Goal: Task Accomplishment & Management: Use online tool/utility

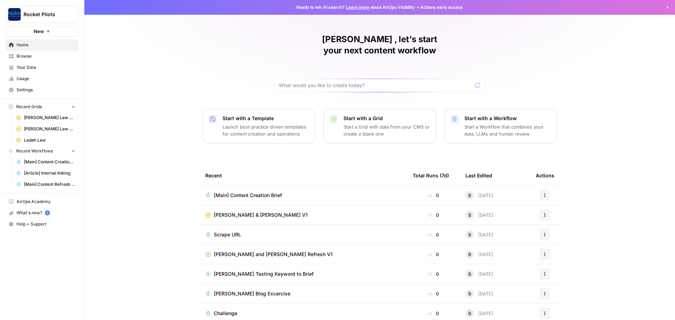
click at [24, 68] on span "Your Data" at bounding box center [46, 67] width 59 height 6
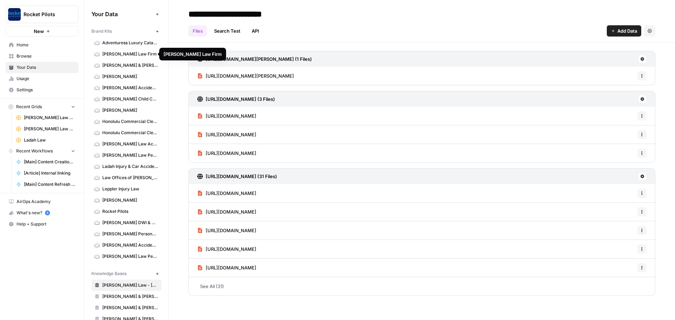
click at [123, 65] on span "[PERSON_NAME] & [PERSON_NAME] [US_STATE] Car Accident Lawyers" at bounding box center [130, 65] width 56 height 6
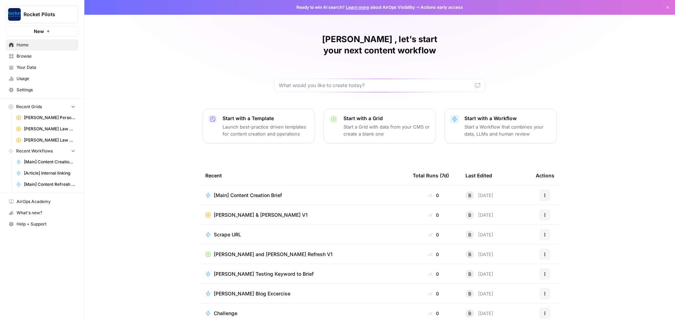
scroll to position [3, 0]
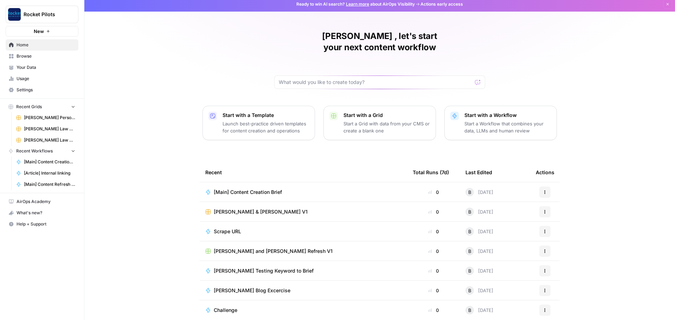
click at [49, 141] on span "[PERSON_NAME] Law Firm" at bounding box center [49, 140] width 51 height 6
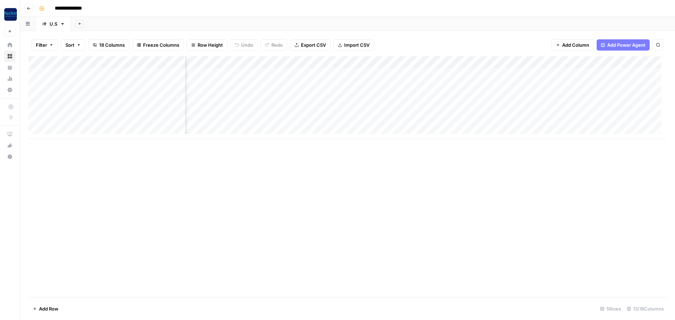
scroll to position [0, 240]
click at [481, 73] on div "Add Column" at bounding box center [347, 97] width 638 height 83
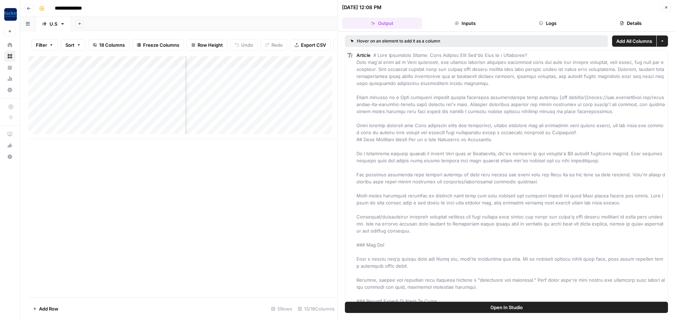
click at [664, 7] on icon "button" at bounding box center [666, 7] width 4 height 4
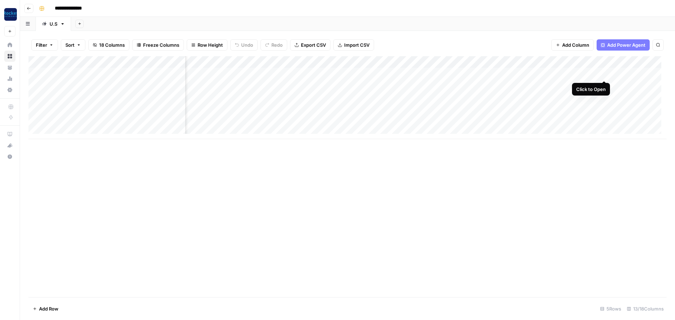
click at [604, 72] on div "Add Column" at bounding box center [347, 97] width 638 height 83
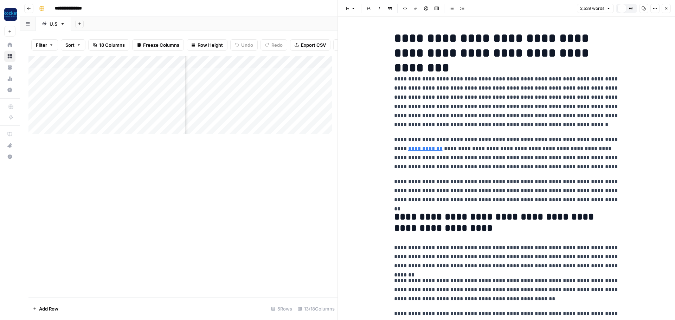
click at [667, 6] on button "Close" at bounding box center [665, 8] width 9 height 9
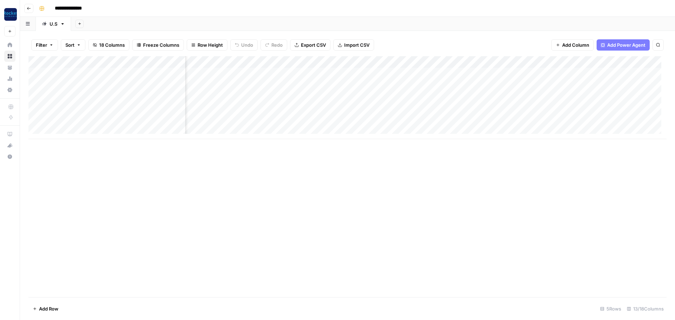
click at [601, 85] on div "Add Column" at bounding box center [347, 97] width 638 height 83
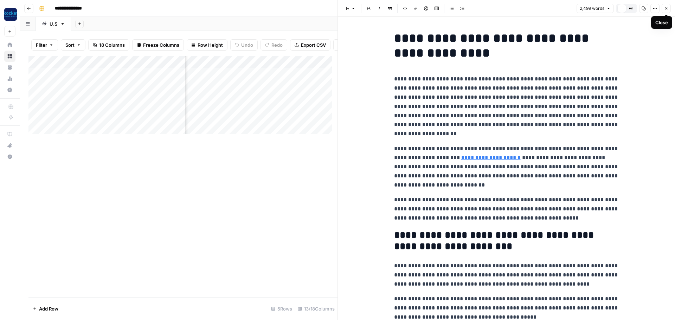
click at [663, 10] on button "Close" at bounding box center [665, 8] width 9 height 9
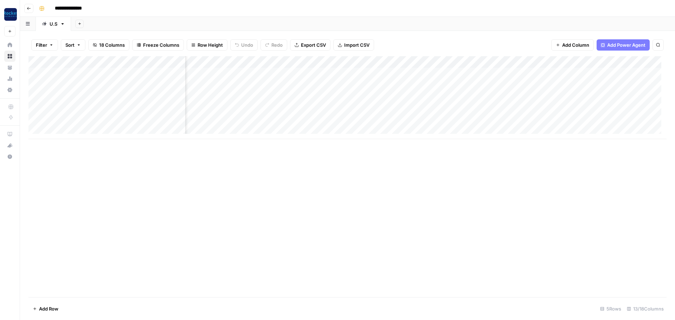
scroll to position [0, 129]
click at [598, 73] on div "Add Column" at bounding box center [347, 97] width 638 height 83
click at [590, 73] on div "Add Column" at bounding box center [347, 97] width 638 height 83
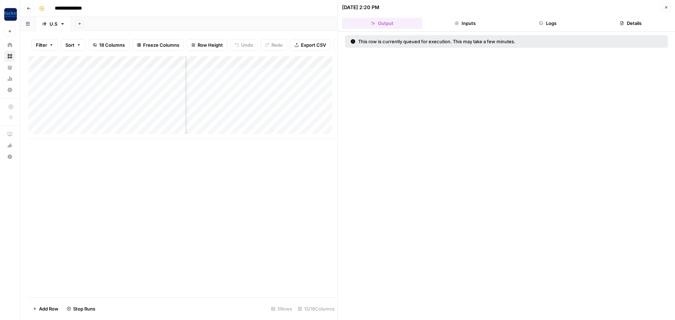
click at [465, 26] on button "Inputs" at bounding box center [465, 23] width 80 height 11
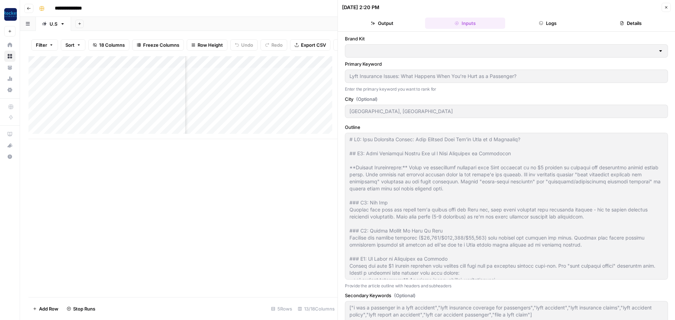
type input "[PERSON_NAME] Law Firm"
type input "Arnold Law - Sacramento"
click at [669, 7] on button "Close" at bounding box center [665, 7] width 9 height 9
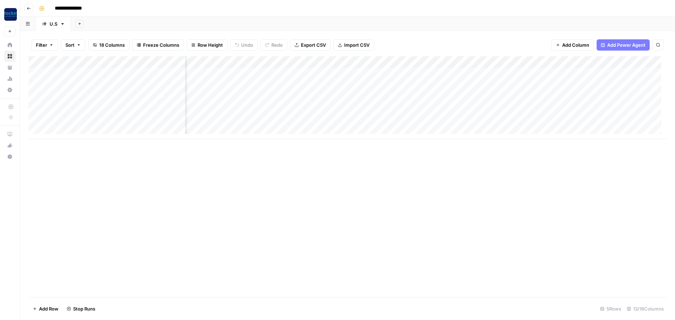
scroll to position [0, 189]
click at [499, 87] on div "Add Column" at bounding box center [347, 97] width 638 height 83
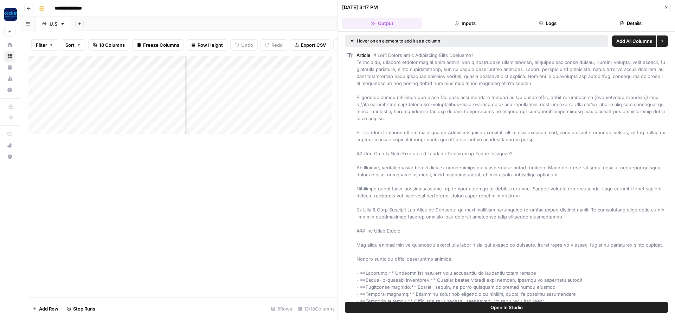
click at [461, 24] on button "Inputs" at bounding box center [465, 23] width 80 height 11
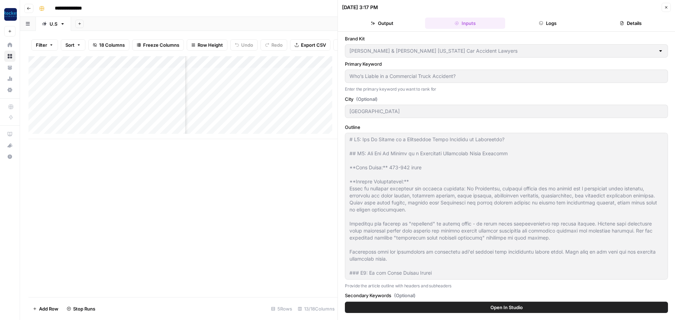
click at [657, 51] on div at bounding box center [660, 50] width 6 height 7
click at [666, 6] on icon "button" at bounding box center [666, 7] width 4 height 4
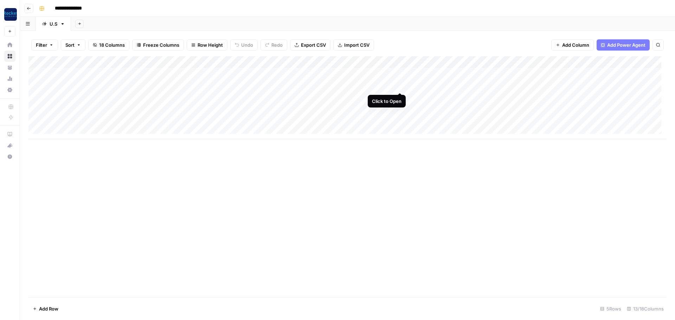
click at [399, 85] on div "Add Column" at bounding box center [347, 97] width 638 height 83
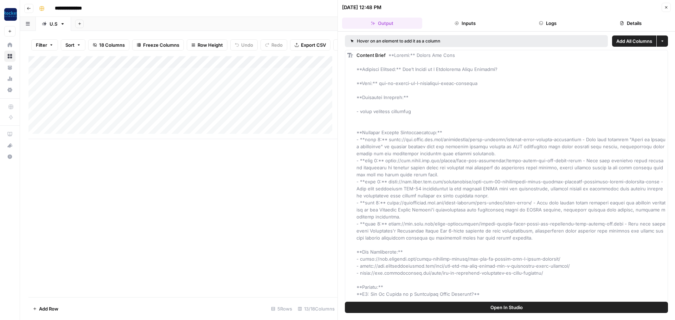
click at [467, 23] on button "Inputs" at bounding box center [465, 23] width 80 height 11
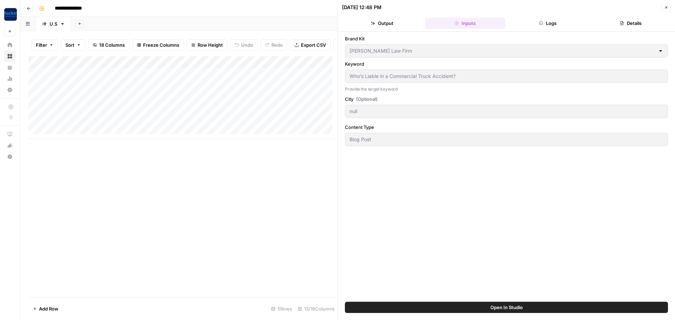
click at [664, 8] on icon "button" at bounding box center [666, 7] width 4 height 4
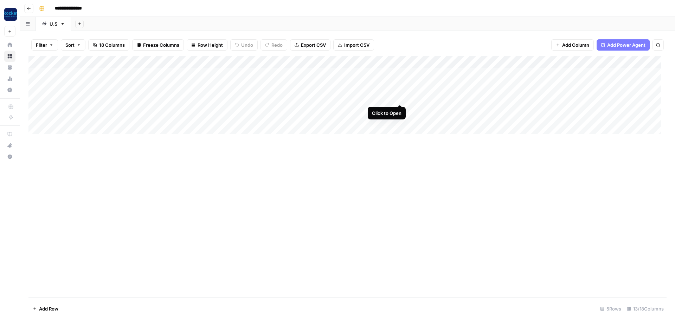
click at [398, 97] on div "Add Column" at bounding box center [347, 97] width 638 height 83
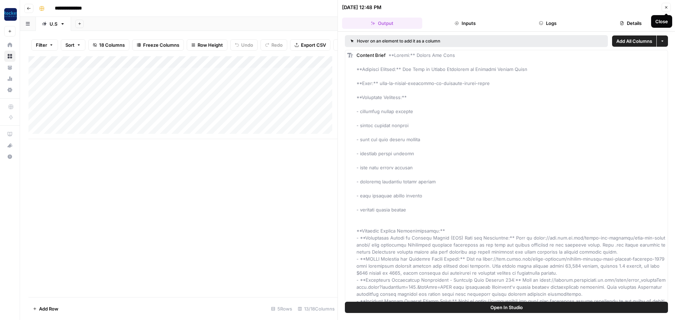
click at [464, 23] on button "Inputs" at bounding box center [465, 23] width 80 height 11
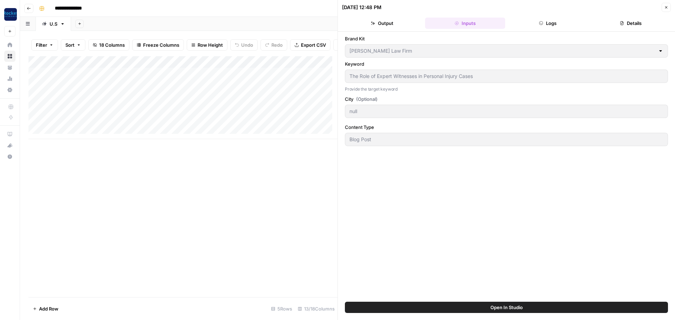
click at [665, 8] on icon "button" at bounding box center [666, 7] width 4 height 4
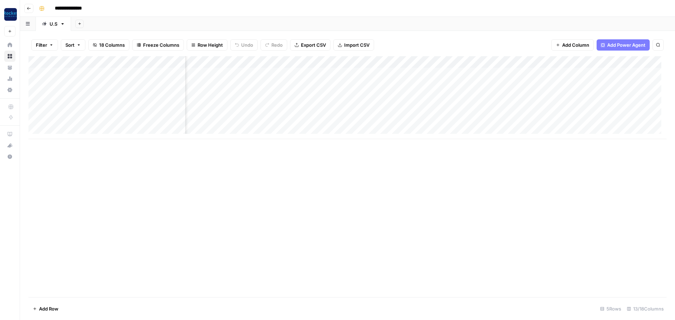
scroll to position [0, 127]
click at [539, 97] on div "Add Column" at bounding box center [347, 97] width 638 height 83
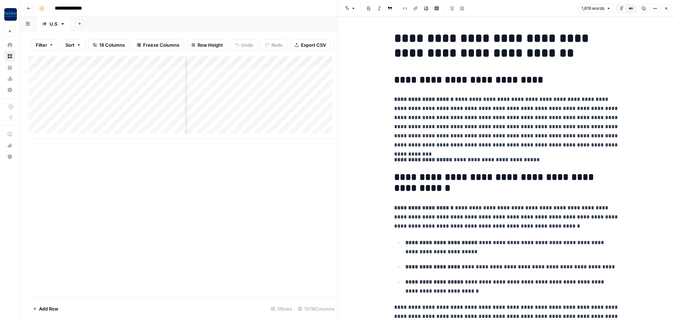
click at [664, 7] on icon "button" at bounding box center [666, 8] width 4 height 4
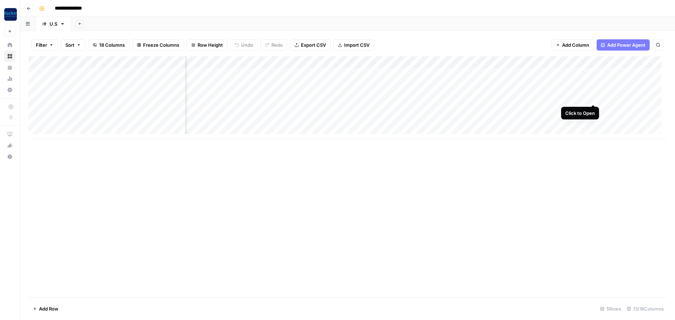
click at [594, 98] on div "Add Column" at bounding box center [347, 97] width 638 height 83
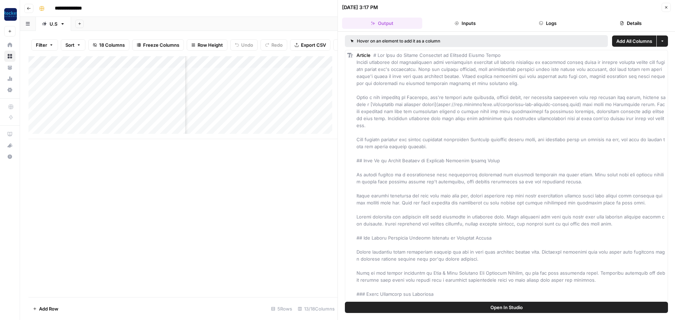
click at [461, 18] on button "Inputs" at bounding box center [465, 23] width 80 height 11
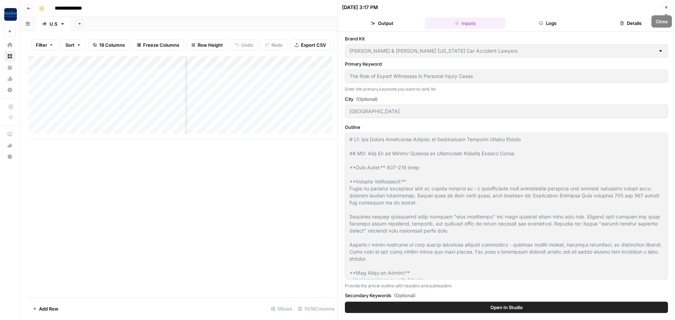
click at [667, 8] on icon "button" at bounding box center [666, 7] width 4 height 4
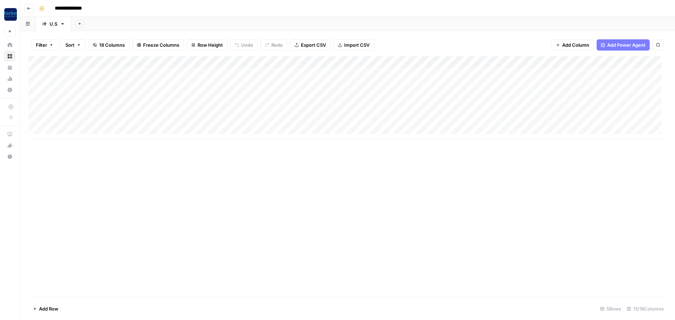
click at [402, 62] on div "Add Column" at bounding box center [347, 97] width 638 height 83
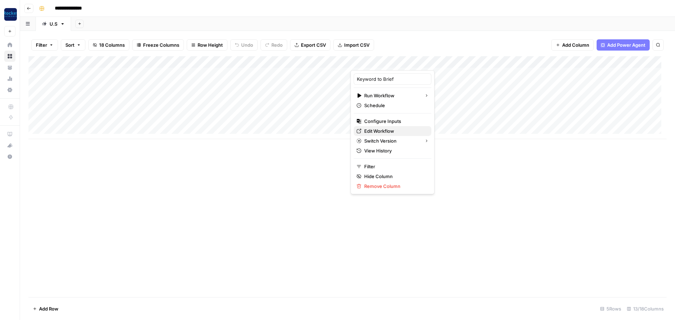
click at [378, 130] on span "Edit Workflow" at bounding box center [394, 131] width 61 height 7
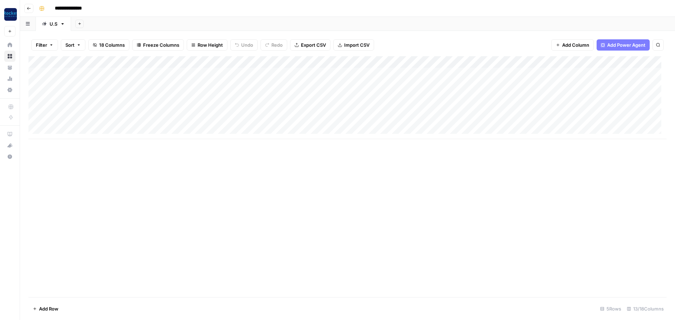
click at [473, 85] on div "Add Column" at bounding box center [347, 97] width 638 height 83
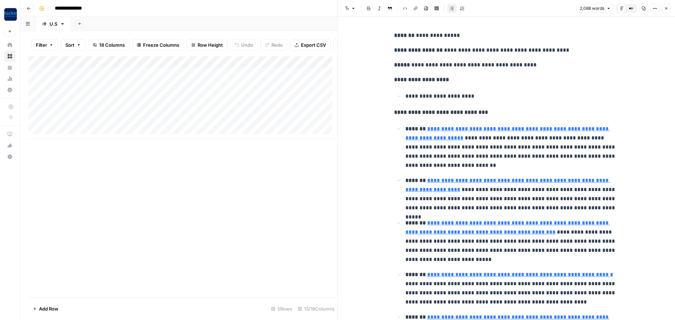
click at [669, 9] on button "Close" at bounding box center [665, 8] width 9 height 9
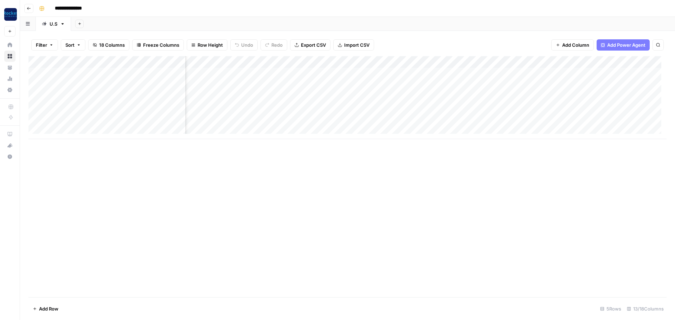
scroll to position [0, 185]
click at [534, 86] on div "Add Column" at bounding box center [347, 97] width 638 height 83
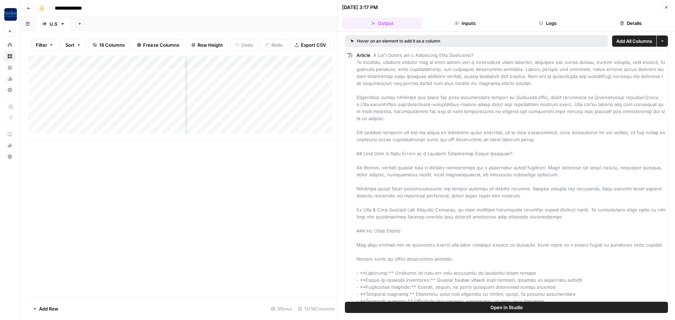
click at [468, 26] on button "Inputs" at bounding box center [465, 23] width 80 height 11
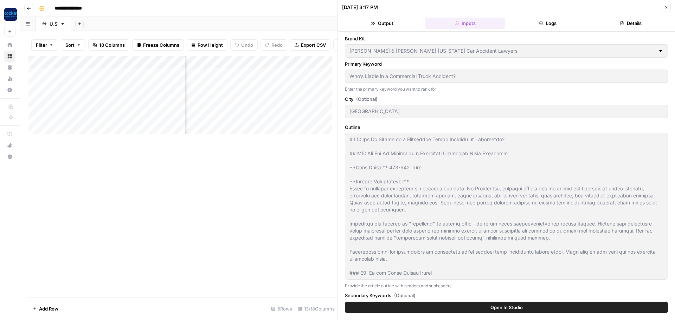
click at [663, 8] on button "Close" at bounding box center [665, 7] width 9 height 9
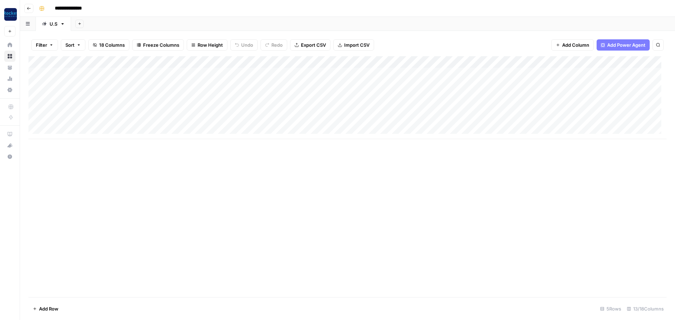
click at [401, 62] on div "Add Column" at bounding box center [347, 97] width 638 height 83
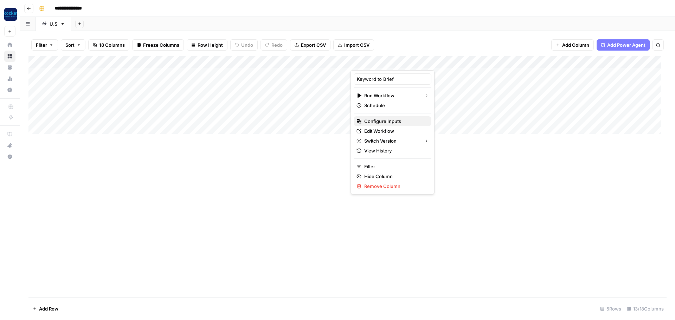
click at [383, 120] on span "Configure Inputs" at bounding box center [394, 121] width 61 height 7
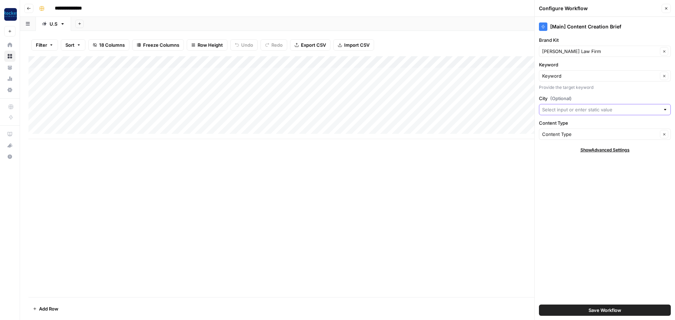
click at [623, 110] on input "City (Optional)" at bounding box center [601, 109] width 118 height 7
click at [620, 97] on label "City (Optional)" at bounding box center [605, 98] width 132 height 7
click at [620, 106] on input "City (Optional)" at bounding box center [601, 109] width 118 height 7
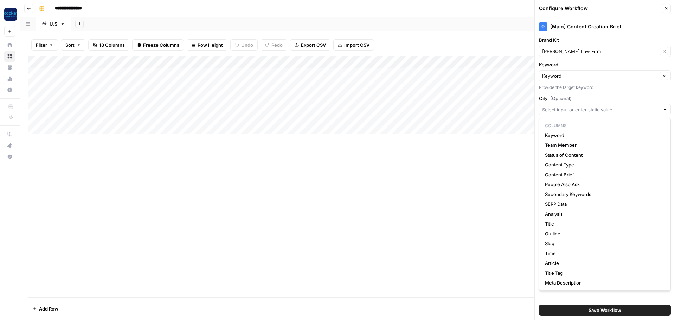
click at [615, 91] on div "[Main] Content Creation Brief Brand Kit Arnold Law Firm Clear Keyword Keyword C…" at bounding box center [604, 168] width 140 height 303
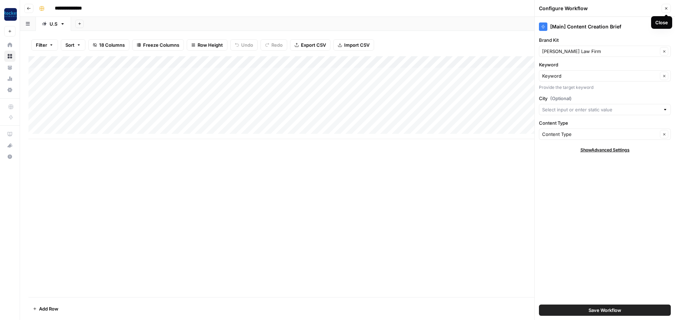
click at [664, 10] on icon "button" at bounding box center [666, 8] width 4 height 4
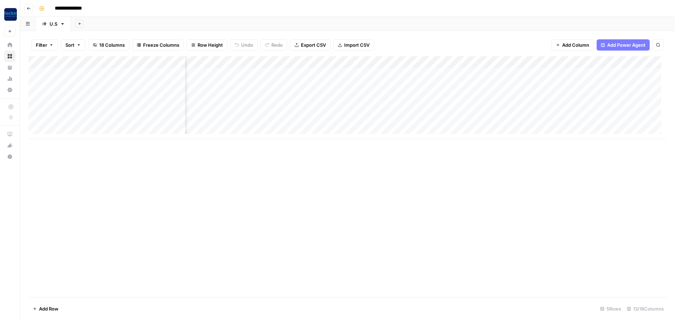
scroll to position [0, 247]
click at [472, 61] on div "Add Column" at bounding box center [347, 97] width 638 height 83
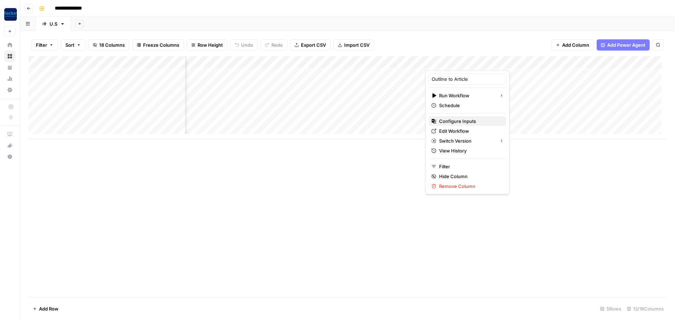
click at [467, 121] on span "Configure Inputs" at bounding box center [469, 121] width 61 height 7
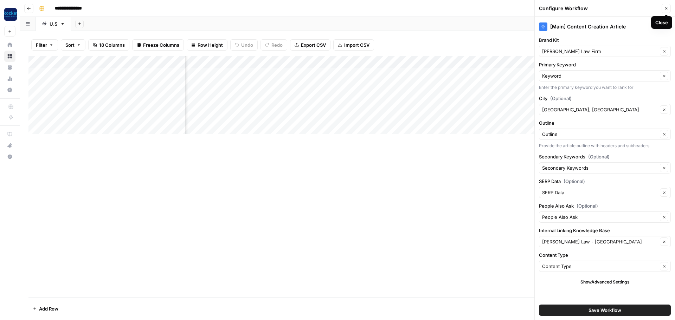
click at [666, 9] on icon "button" at bounding box center [666, 8] width 2 height 2
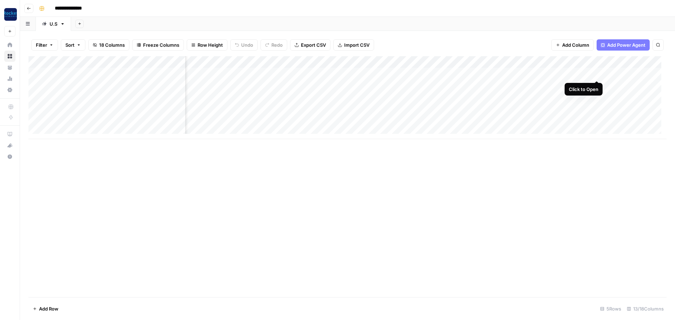
click at [594, 74] on div "Add Column" at bounding box center [347, 97] width 638 height 83
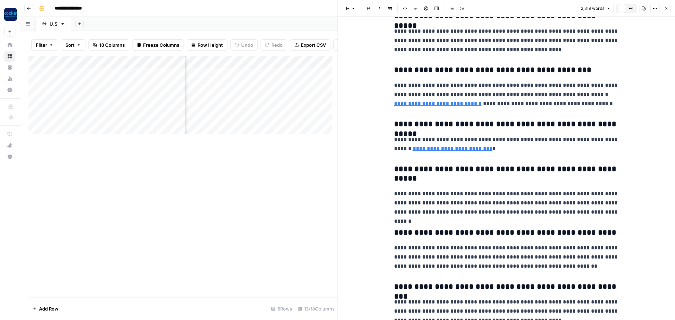
scroll to position [2823, 0]
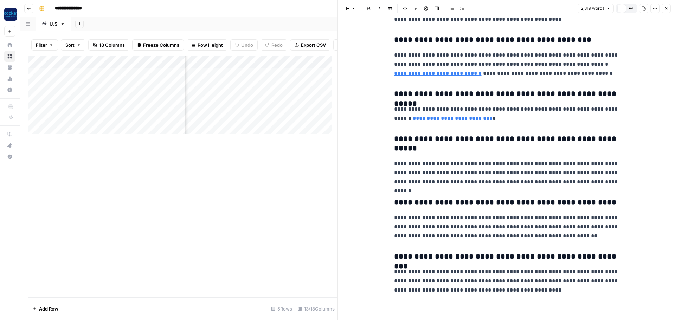
click at [668, 11] on button "Close" at bounding box center [665, 8] width 9 height 9
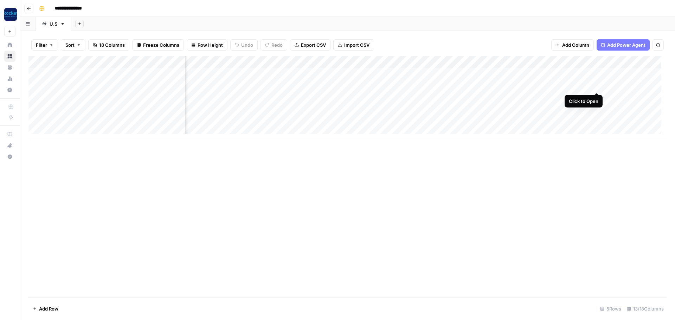
click at [594, 85] on div "Add Column" at bounding box center [347, 97] width 638 height 83
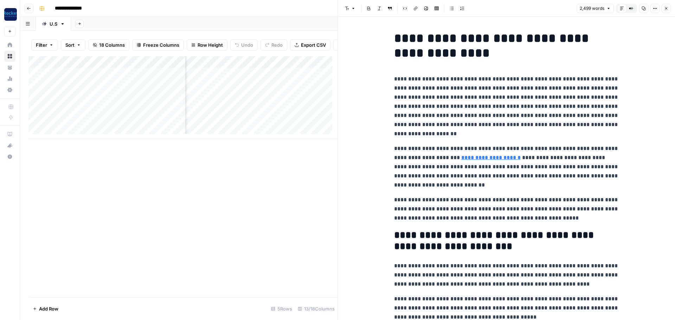
click at [666, 8] on icon "button" at bounding box center [666, 8] width 2 height 2
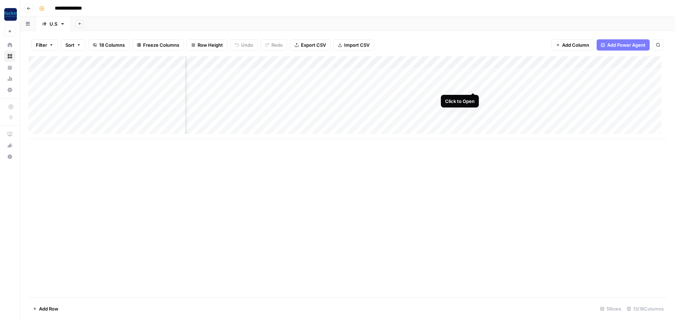
click at [470, 85] on div "Add Column" at bounding box center [347, 97] width 638 height 83
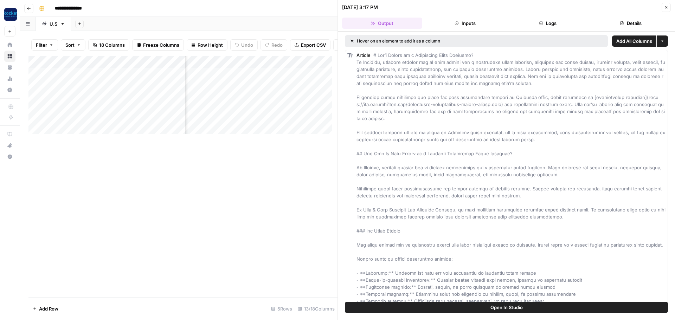
click at [467, 23] on button "Inputs" at bounding box center [465, 23] width 80 height 11
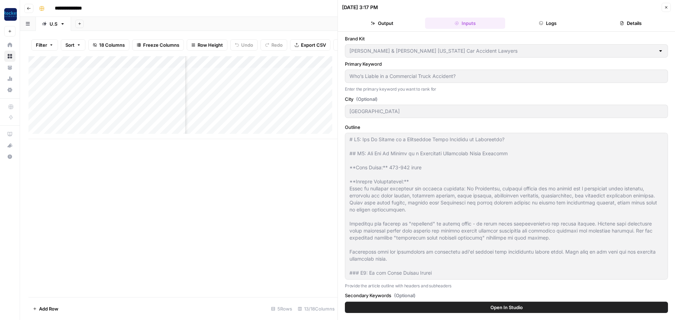
click at [665, 7] on icon "button" at bounding box center [666, 7] width 2 height 2
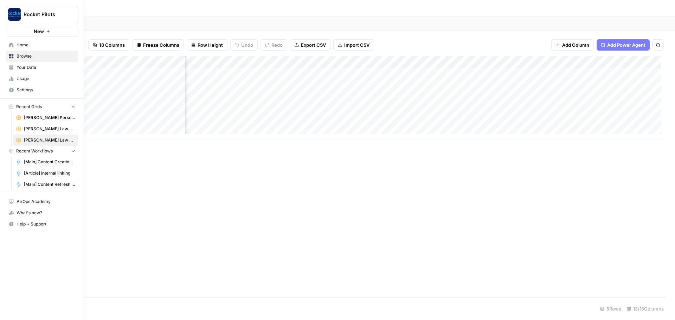
click at [21, 67] on span "Your Data" at bounding box center [46, 67] width 59 height 6
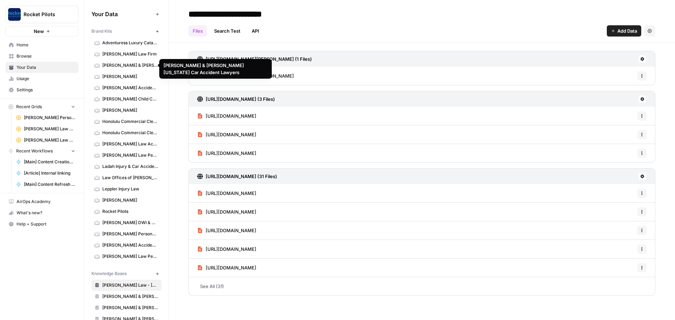
click at [119, 52] on span "[PERSON_NAME] Law Firm" at bounding box center [130, 54] width 56 height 6
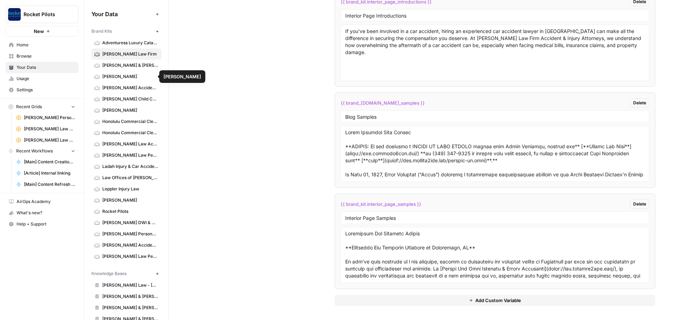
scroll to position [141, 0]
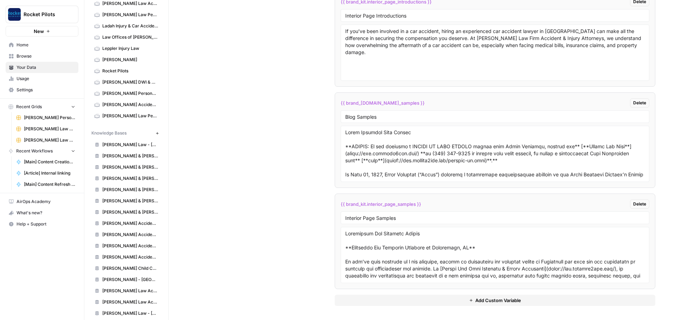
click at [117, 145] on span "Arnold Law - Sacramento" at bounding box center [130, 145] width 56 height 6
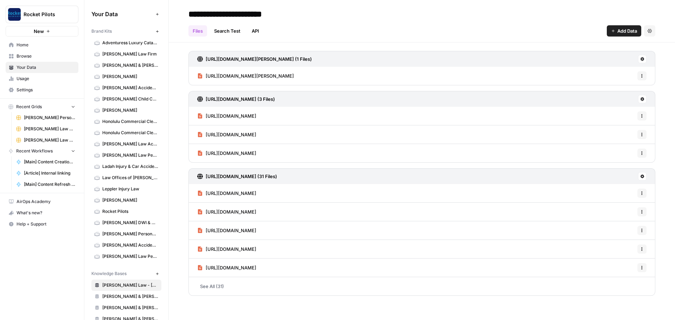
click at [115, 56] on span "[PERSON_NAME] Law Firm" at bounding box center [130, 54] width 56 height 6
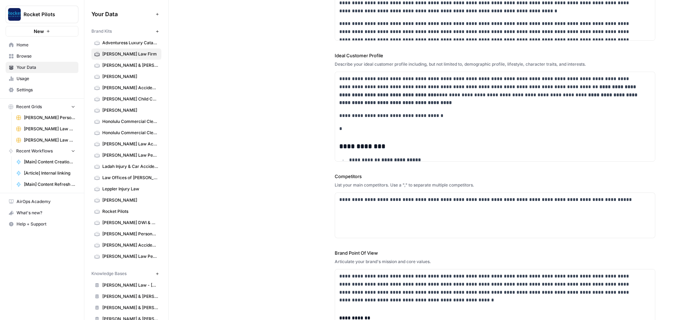
scroll to position [113, 0]
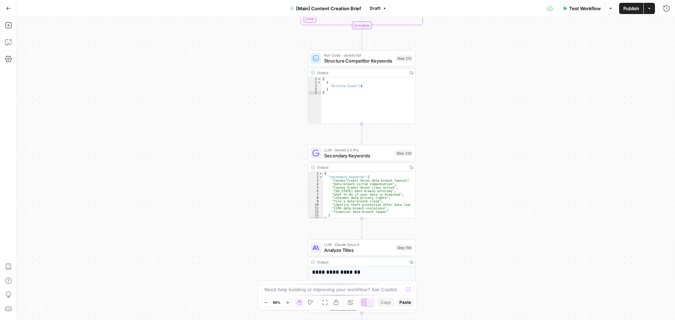
drag, startPoint x: 262, startPoint y: 83, endPoint x: 247, endPoint y: 319, distance: 236.6
click at [247, 319] on div "true false true false Workflow Set Inputs Inputs Condition If city is provided …" at bounding box center [346, 168] width 658 height 303
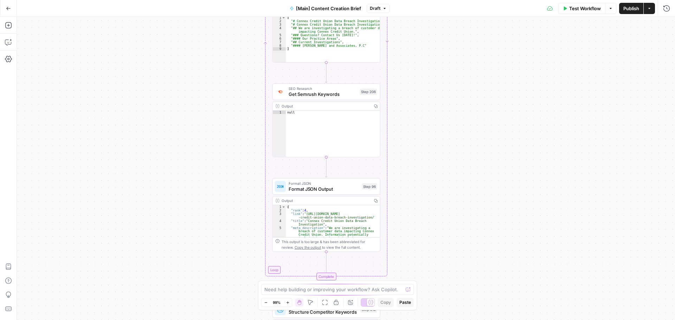
drag, startPoint x: 258, startPoint y: 287, endPoint x: 242, endPoint y: 307, distance: 25.6
click at [248, 320] on html "Rocket Pilots New Home Browse Your Data Usage Settings Recent Grids Arnold Law …" at bounding box center [337, 160] width 675 height 320
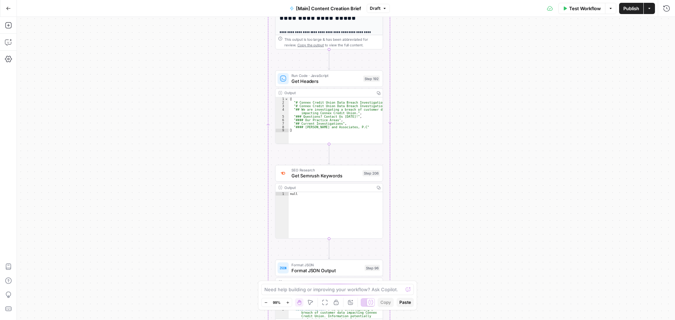
drag, startPoint x: 227, startPoint y: 156, endPoint x: 219, endPoint y: 337, distance: 180.8
click at [219, 320] on html "Rocket Pilots New Home Browse Your Data Usage Settings Recent Grids Arnold Law …" at bounding box center [337, 160] width 675 height 320
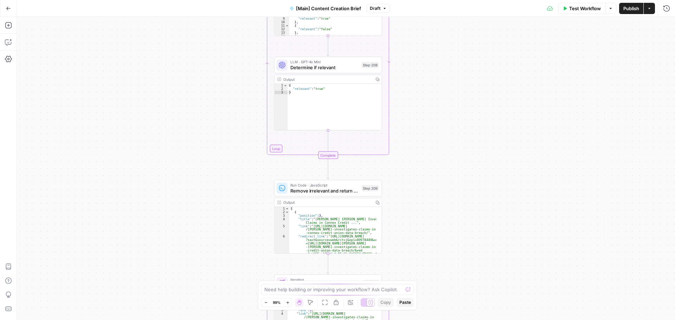
drag, startPoint x: 214, startPoint y: 337, endPoint x: 208, endPoint y: 271, distance: 66.0
click at [212, 320] on html "Rocket Pilots New Home Browse Your Data Usage Settings Recent Grids Arnold Law …" at bounding box center [337, 160] width 675 height 320
drag, startPoint x: 233, startPoint y: 217, endPoint x: 233, endPoint y: 337, distance: 119.1
click at [233, 320] on html "Rocket Pilots New Home Browse Your Data Usage Settings Recent Grids Arnold Law …" at bounding box center [337, 160] width 675 height 320
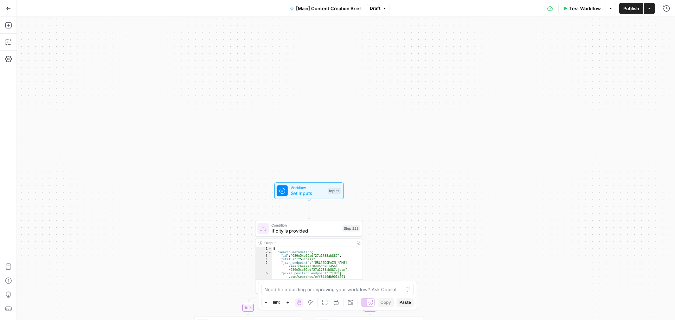
drag, startPoint x: 274, startPoint y: 61, endPoint x: 240, endPoint y: 238, distance: 179.6
click at [239, 242] on div "true false true false Workflow Set Inputs Inputs Condition If city is provided …" at bounding box center [346, 168] width 658 height 303
click at [299, 193] on span "Set Inputs" at bounding box center [308, 190] width 34 height 7
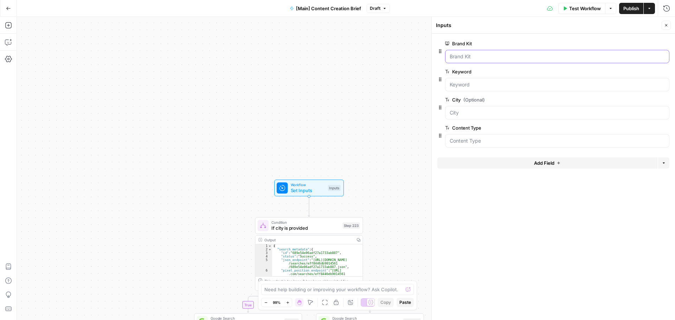
click at [468, 58] on Kit "Brand Kit" at bounding box center [556, 56] width 215 height 7
click at [666, 27] on icon "button" at bounding box center [666, 25] width 4 height 4
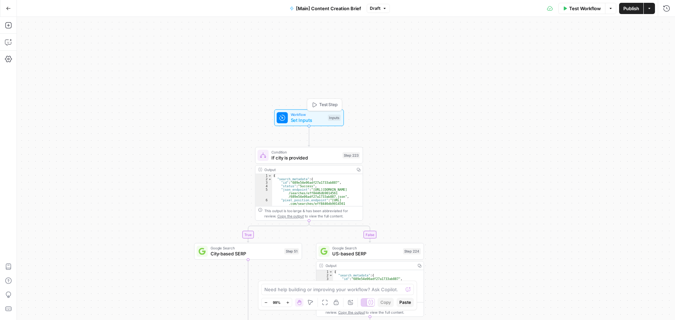
click at [313, 123] on span "Set Inputs" at bounding box center [308, 120] width 34 height 7
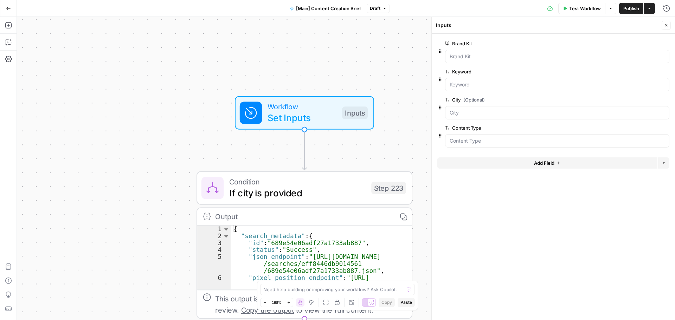
click at [666, 24] on icon "button" at bounding box center [666, 25] width 4 height 4
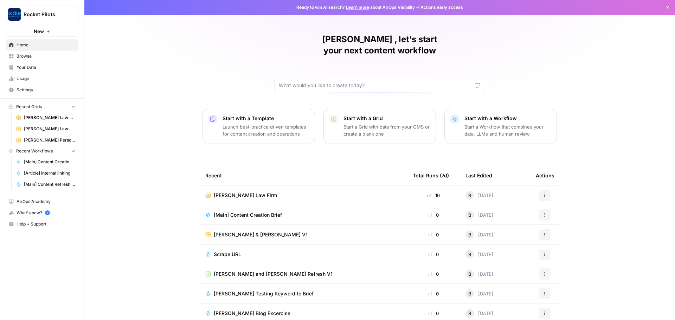
click at [28, 65] on span "Your Data" at bounding box center [46, 67] width 59 height 6
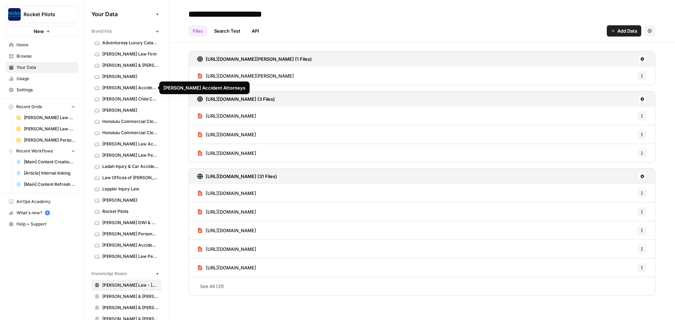
click at [120, 168] on span "Ladah Injury & Car Accident Lawyers Las Vegas" at bounding box center [130, 166] width 56 height 6
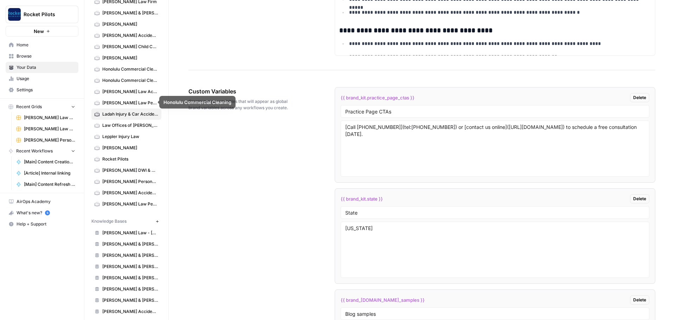
scroll to position [70, 0]
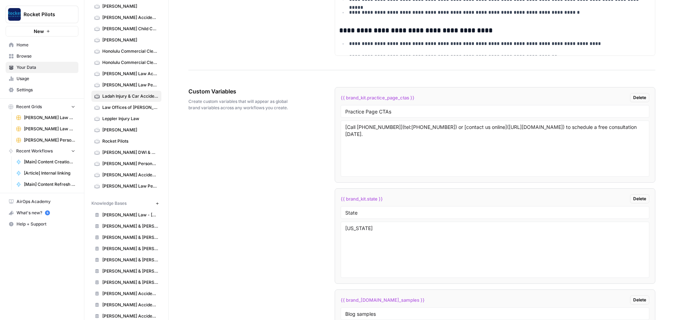
click at [131, 222] on link "Beck & Beck - Florissant" at bounding box center [126, 226] width 70 height 11
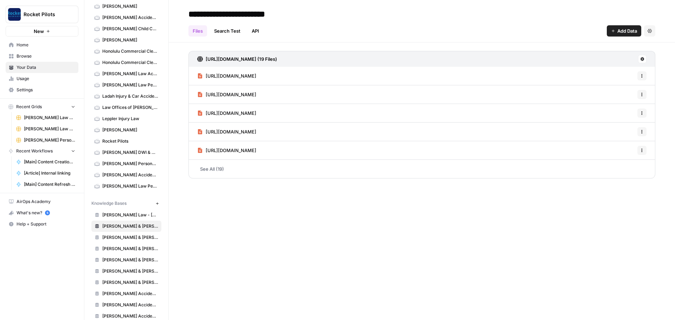
click at [644, 74] on button "Options" at bounding box center [641, 75] width 9 height 9
click at [374, 232] on div "**********" at bounding box center [422, 160] width 506 height 320
click at [645, 60] on button at bounding box center [642, 59] width 8 height 8
click at [527, 41] on header "**********" at bounding box center [422, 21] width 506 height 43
click at [619, 32] on span "Add Data" at bounding box center [627, 30] width 20 height 7
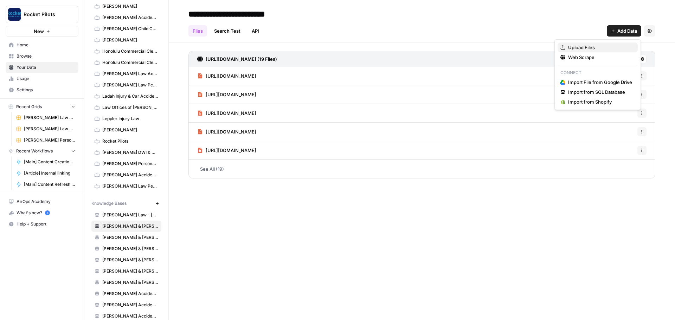
click at [592, 45] on span "Upload Files" at bounding box center [600, 47] width 64 height 7
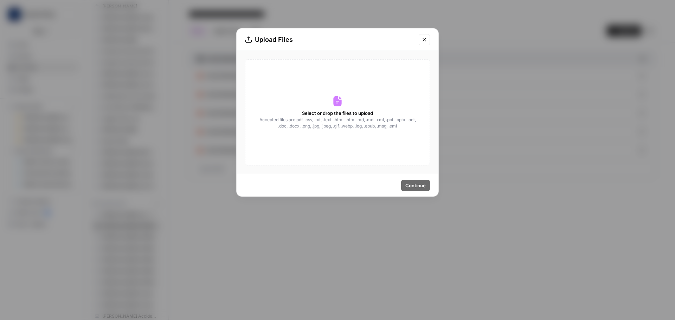
click at [422, 40] on icon "Close modal" at bounding box center [424, 40] width 6 height 6
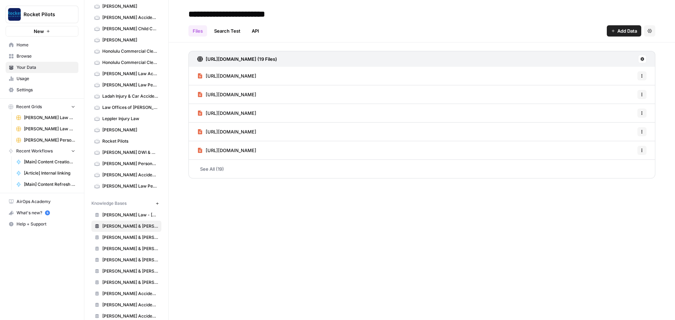
click at [625, 30] on span "Add Data" at bounding box center [627, 30] width 20 height 7
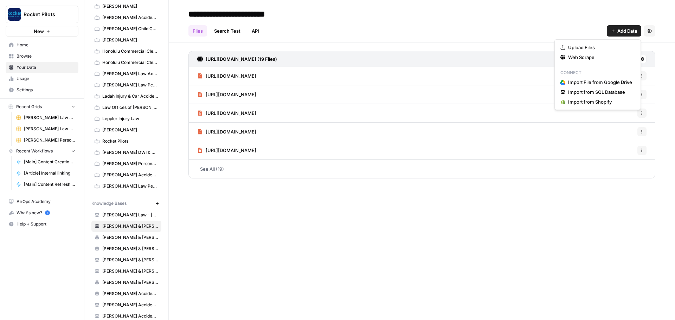
click at [514, 22] on div "Files Search Test API Add Data Settings" at bounding box center [421, 28] width 467 height 17
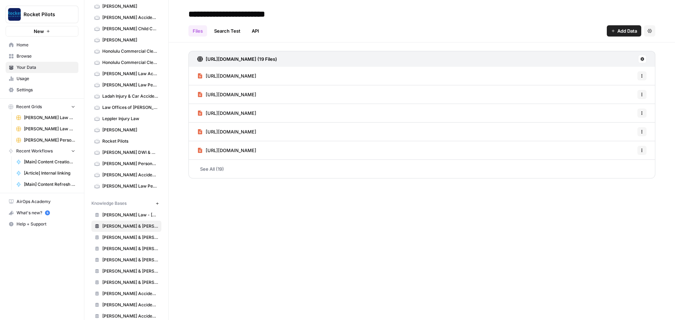
click at [42, 129] on span "[PERSON_NAME] Law Firm" at bounding box center [49, 129] width 51 height 6
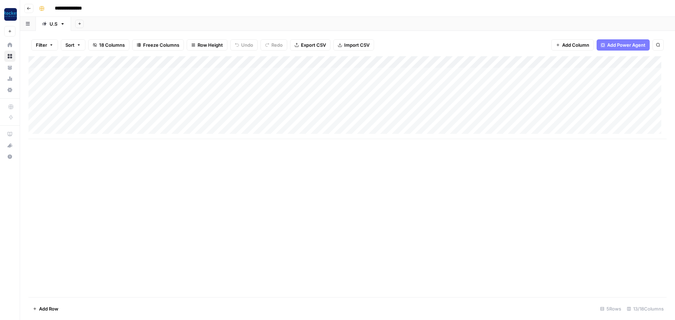
click at [401, 63] on div "Add Column" at bounding box center [347, 97] width 638 height 83
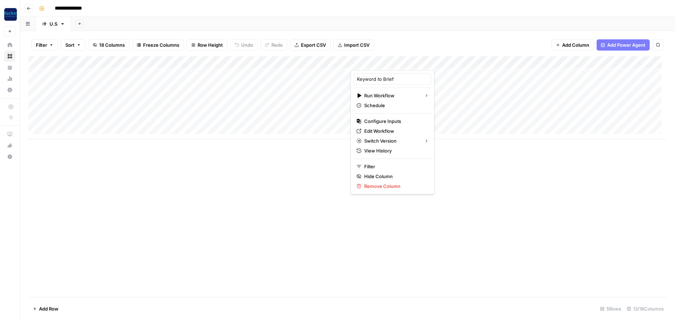
click at [399, 39] on div "Filter Sort 18 Columns Freeze Columns Row Height Undo Redo Export CSV Import CS…" at bounding box center [347, 45] width 638 height 22
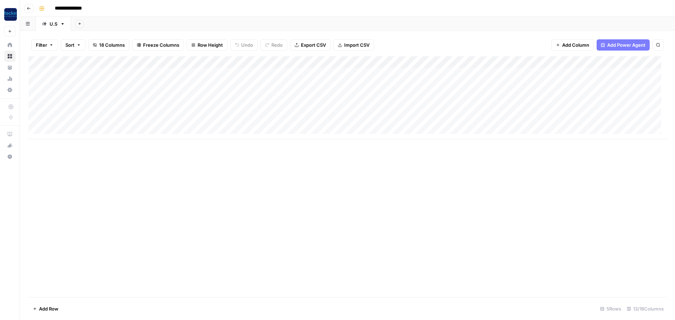
click at [400, 64] on div "Add Column" at bounding box center [347, 97] width 638 height 83
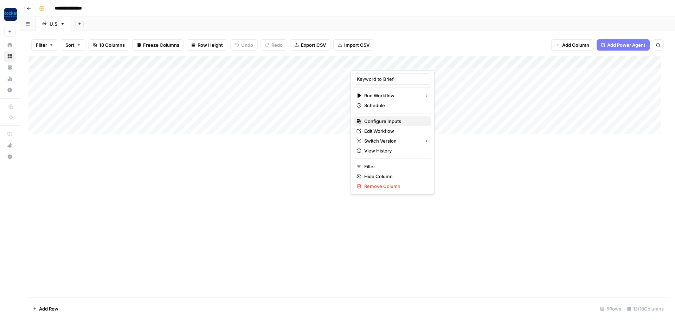
click at [377, 120] on span "Configure Inputs" at bounding box center [394, 121] width 61 height 7
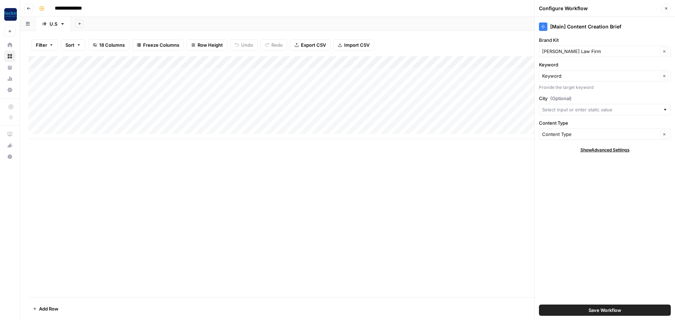
click at [663, 11] on button "Close" at bounding box center [665, 8] width 9 height 9
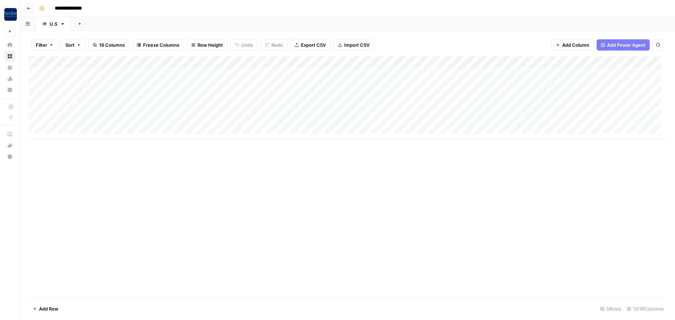
click at [410, 85] on div "Add Column" at bounding box center [347, 97] width 638 height 83
click at [408, 97] on div "Add Column" at bounding box center [347, 97] width 638 height 83
click at [472, 72] on div "Add Column" at bounding box center [347, 97] width 638 height 83
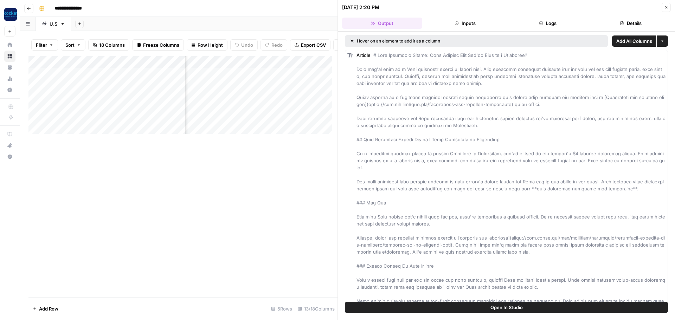
click at [478, 24] on button "Inputs" at bounding box center [465, 23] width 80 height 11
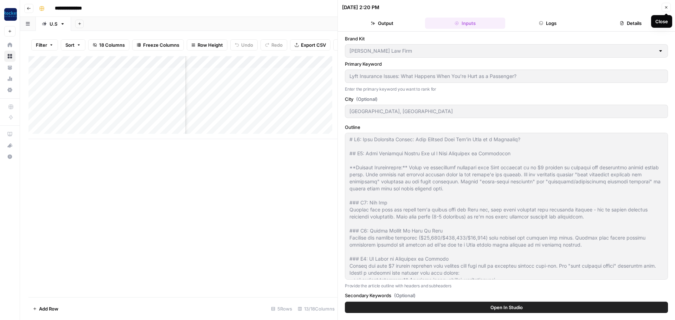
click at [665, 7] on icon "button" at bounding box center [666, 7] width 4 height 4
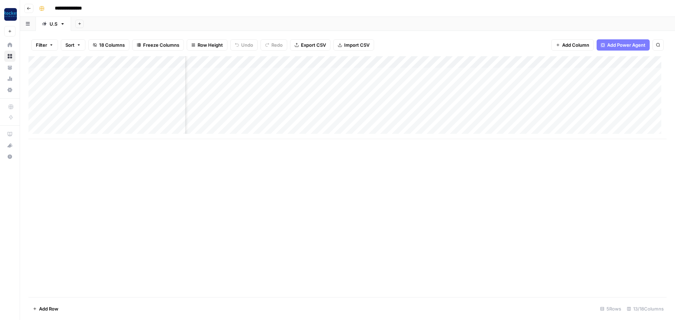
click at [596, 73] on div "Add Column" at bounding box center [347, 97] width 638 height 83
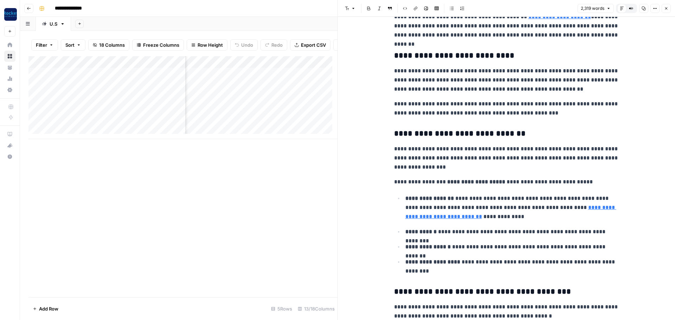
scroll to position [363, 0]
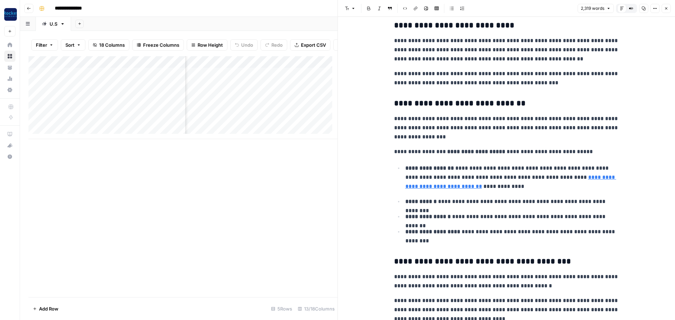
click at [667, 5] on button "Close" at bounding box center [665, 8] width 9 height 9
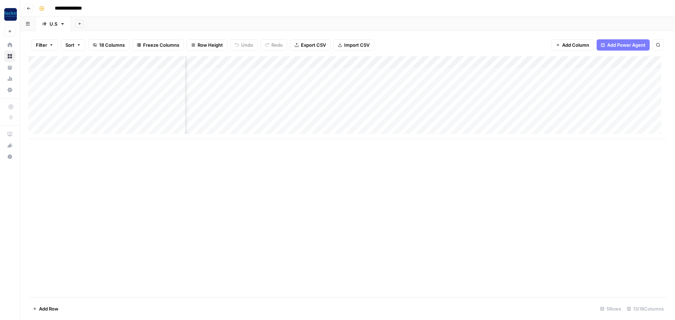
scroll to position [0, 88]
click at [312, 61] on div "Add Column" at bounding box center [347, 97] width 638 height 83
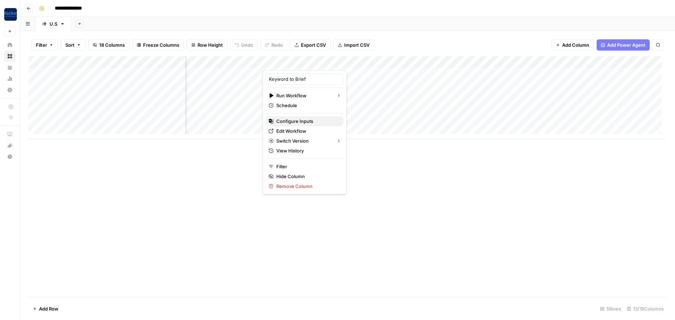
click at [287, 119] on span "Configure Inputs" at bounding box center [306, 121] width 61 height 7
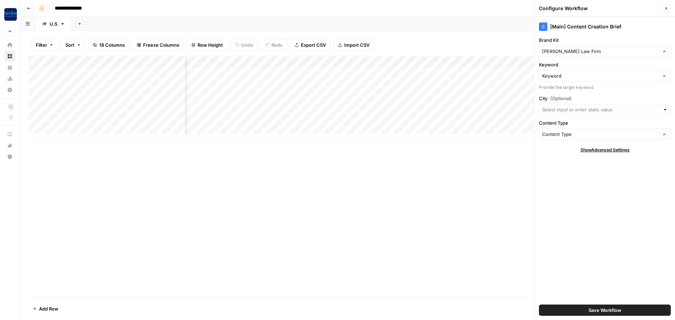
click at [610, 307] on span "Save Workflow" at bounding box center [604, 310] width 33 height 7
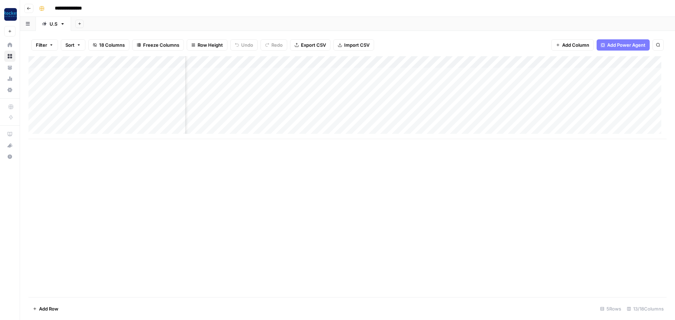
scroll to position [0, 156]
click at [563, 61] on div "Add Column" at bounding box center [347, 97] width 638 height 83
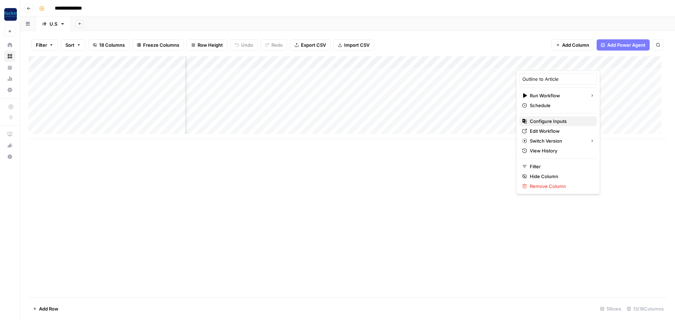
click at [551, 120] on span "Configure Inputs" at bounding box center [559, 121] width 61 height 7
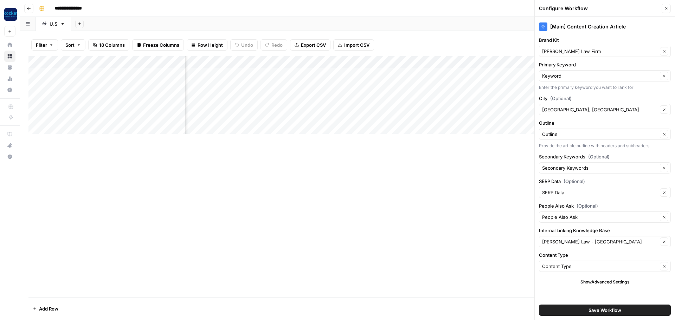
click at [570, 310] on button "Save Workflow" at bounding box center [605, 310] width 132 height 11
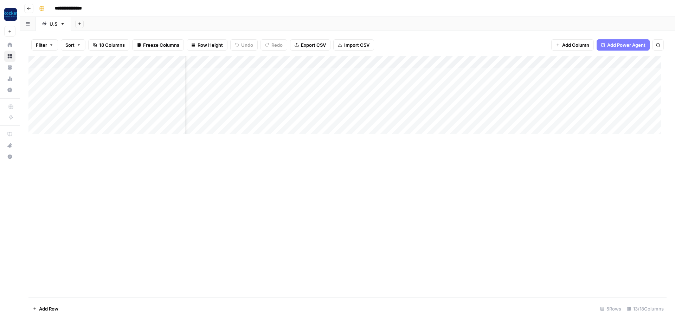
scroll to position [0, 0]
click at [308, 72] on div "Add Column" at bounding box center [347, 97] width 638 height 83
click at [303, 87] on div "Add Column" at bounding box center [347, 97] width 638 height 83
click at [303, 98] on div "Add Column" at bounding box center [347, 97] width 638 height 83
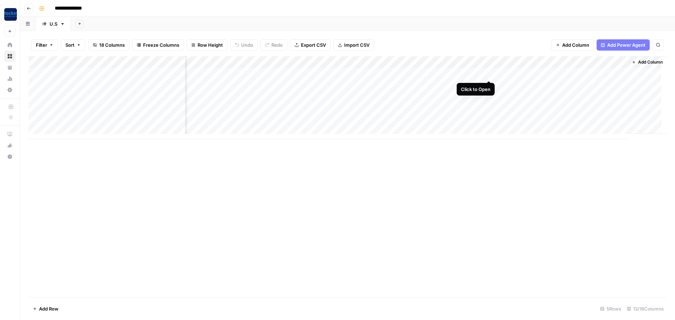
click at [488, 72] on div "Add Column" at bounding box center [347, 97] width 638 height 83
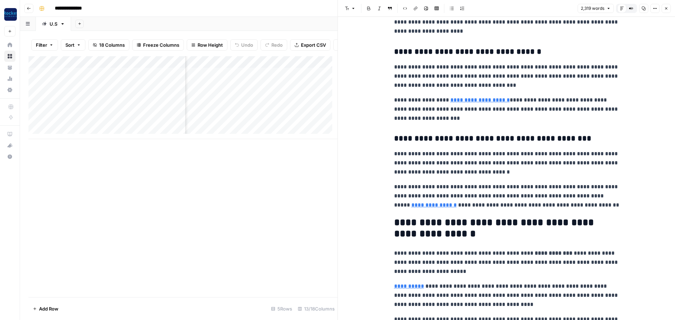
scroll to position [2317, 0]
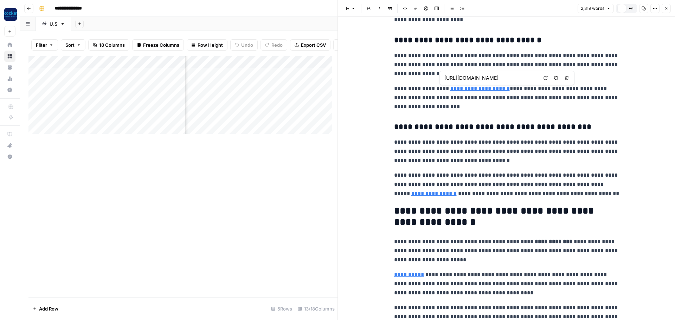
type input "https://www.justice4you.com/our-attorneys.html"
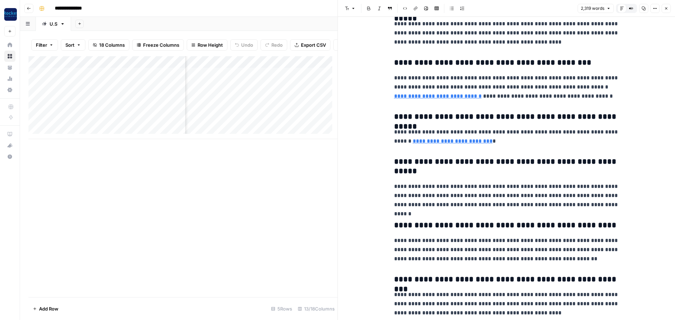
scroll to position [2804, 0]
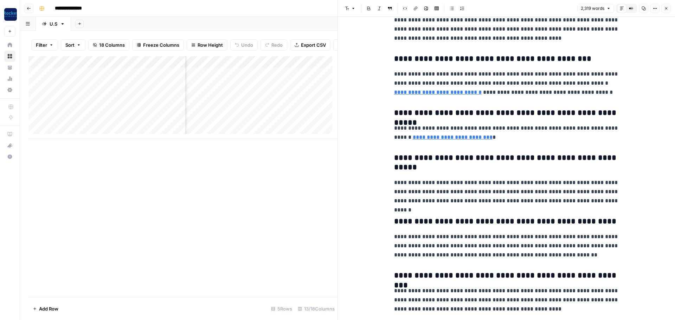
click at [481, 90] on link "**********" at bounding box center [437, 92] width 87 height 5
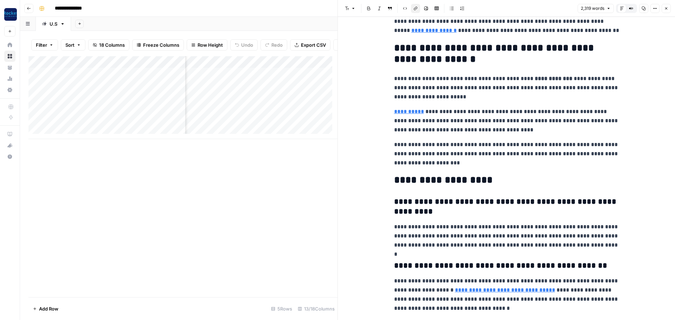
scroll to position [2472, 0]
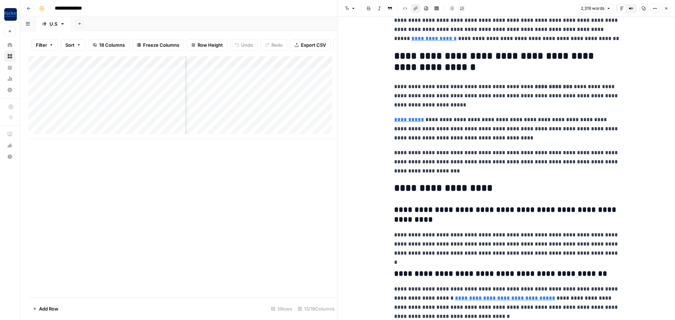
click at [456, 36] on link "**********" at bounding box center [433, 38] width 45 height 5
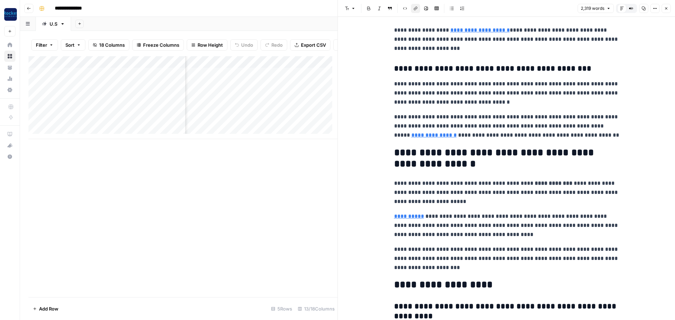
scroll to position [2296, 0]
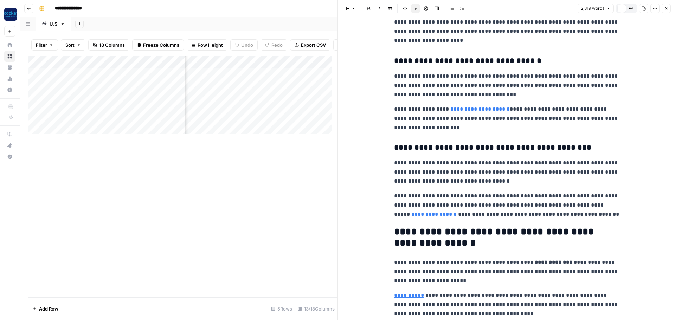
click at [665, 11] on button "Close" at bounding box center [665, 8] width 9 height 9
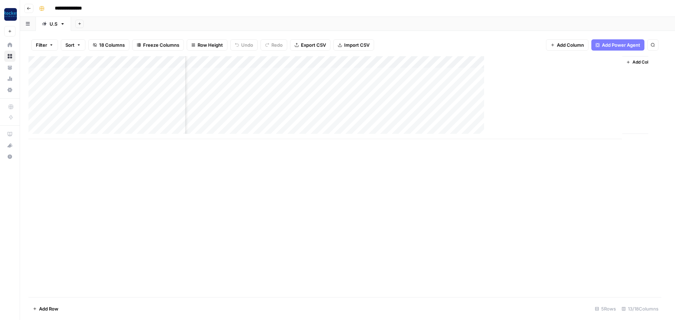
scroll to position [0, 346]
click at [373, 86] on div "Add Column" at bounding box center [347, 97] width 638 height 83
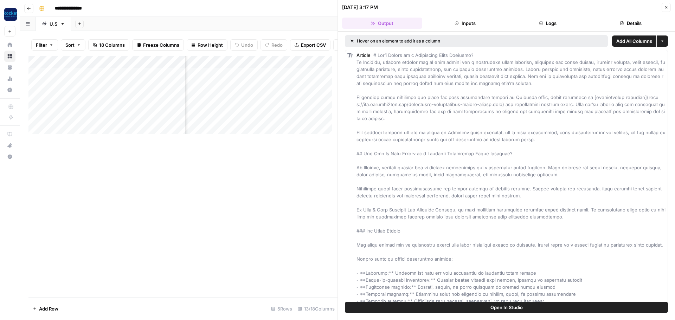
click at [454, 27] on button "Inputs" at bounding box center [465, 23] width 80 height 11
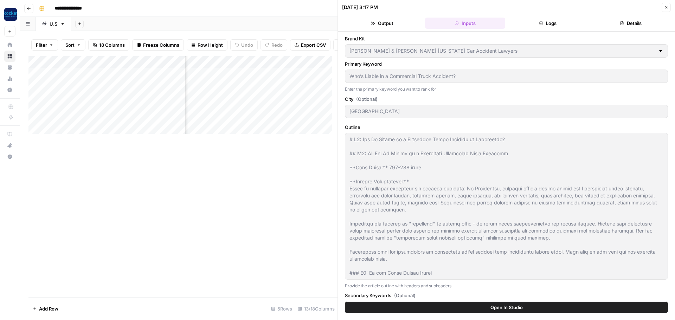
click at [657, 52] on div at bounding box center [660, 50] width 6 height 7
click at [665, 6] on icon "button" at bounding box center [666, 7] width 2 height 2
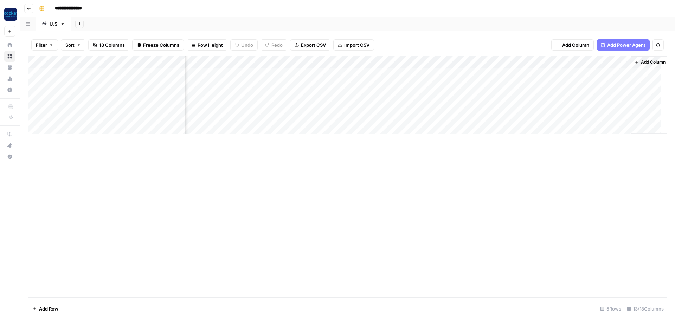
click at [373, 59] on div "Add Column" at bounding box center [347, 97] width 638 height 83
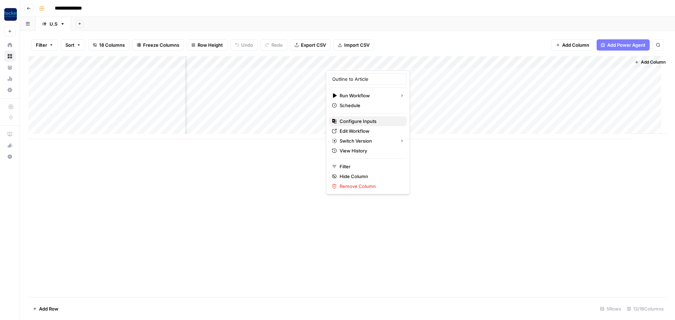
click at [354, 122] on span "Configure Inputs" at bounding box center [369, 121] width 61 height 7
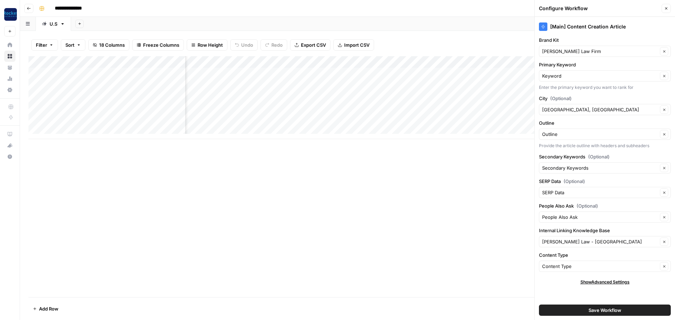
click at [665, 10] on icon "button" at bounding box center [666, 8] width 4 height 4
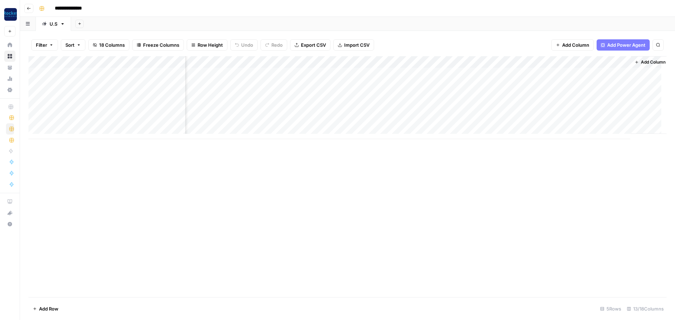
click at [148, 83] on div "Add Column" at bounding box center [347, 97] width 638 height 83
click at [145, 84] on div "Add Column" at bounding box center [347, 97] width 638 height 83
drag, startPoint x: 142, startPoint y: 86, endPoint x: 41, endPoint y: 89, distance: 101.6
click at [31, 91] on body "**********" at bounding box center [337, 160] width 675 height 320
click at [80, 110] on div "Add Column" at bounding box center [347, 97] width 638 height 83
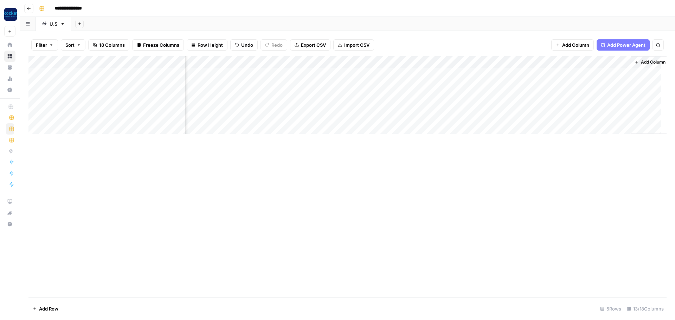
click at [347, 108] on div "Add Column" at bounding box center [347, 97] width 638 height 83
click at [356, 109] on div "Add Column" at bounding box center [347, 97] width 638 height 83
click at [662, 293] on div "outline_input_value can't be blank" at bounding box center [611, 297] width 101 height 11
click at [666, 276] on div "outline_input_value can't be blank" at bounding box center [614, 271] width 112 height 22
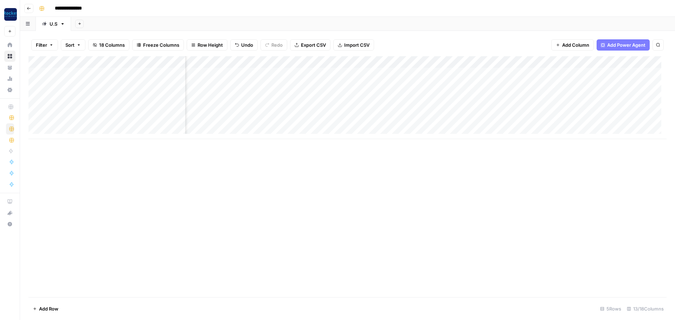
click at [268, 113] on div "Add Column" at bounding box center [347, 97] width 638 height 83
click at [268, 111] on div "Add Column" at bounding box center [347, 97] width 638 height 83
click at [272, 136] on button "Blog Post" at bounding box center [273, 136] width 26 height 8
click at [176, 160] on div "Add Column" at bounding box center [347, 176] width 638 height 241
click at [344, 110] on div "Add Column" at bounding box center [347, 97] width 638 height 83
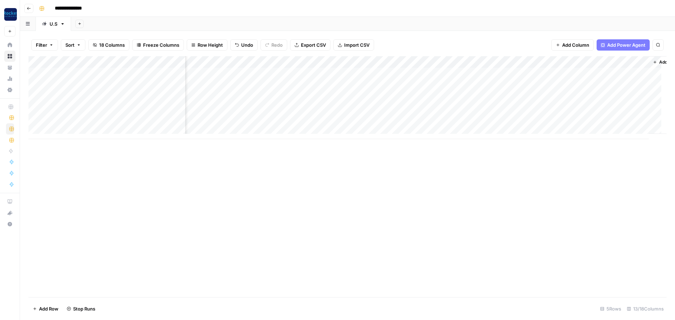
scroll to position [0, 329]
click at [37, 86] on div "Add Column" at bounding box center [347, 97] width 638 height 83
click at [39, 308] on span "Delete 1 Row" at bounding box center [47, 308] width 28 height 7
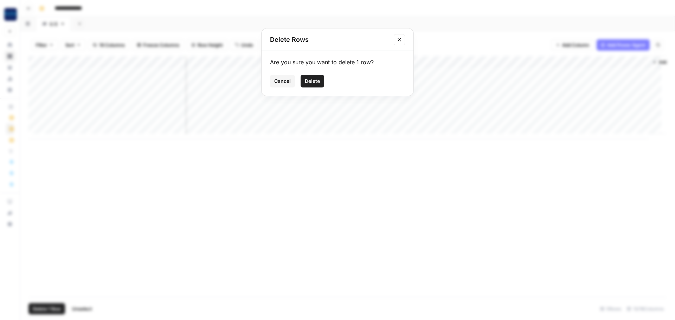
click at [314, 77] on button "Delete" at bounding box center [312, 81] width 24 height 13
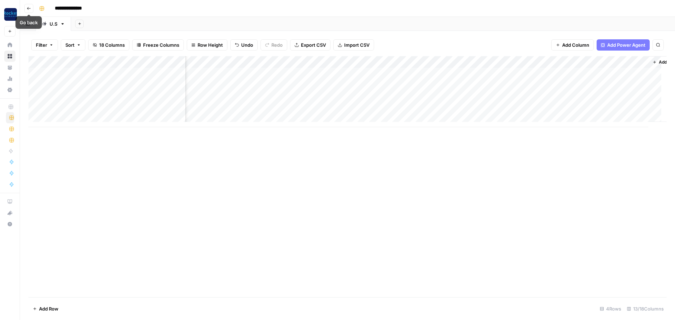
click at [31, 10] on icon "button" at bounding box center [29, 8] width 4 height 4
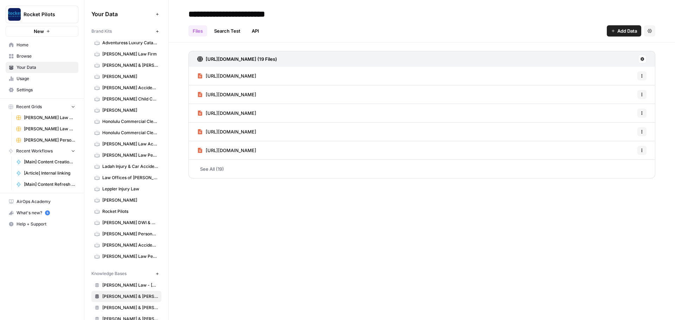
click at [75, 105] on icon "button" at bounding box center [73, 106] width 5 height 5
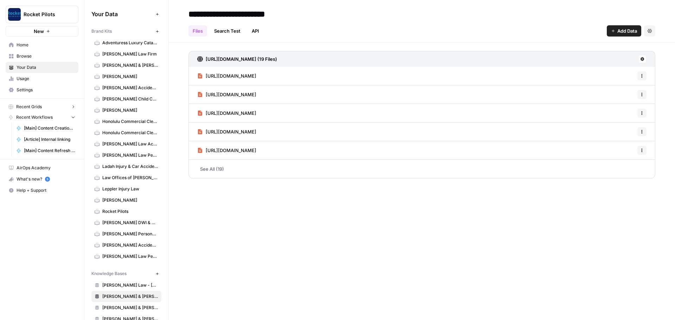
click at [75, 105] on icon "button" at bounding box center [73, 106] width 5 height 5
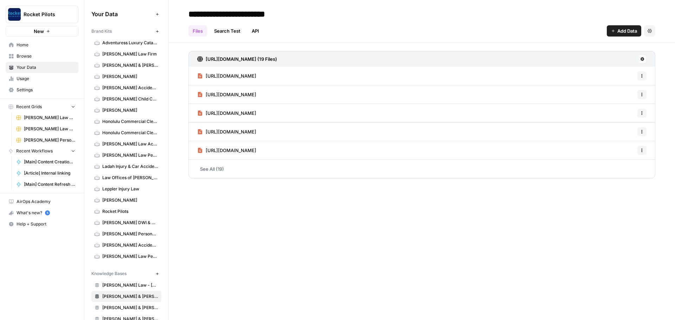
click at [25, 58] on span "Browse" at bounding box center [46, 56] width 59 height 6
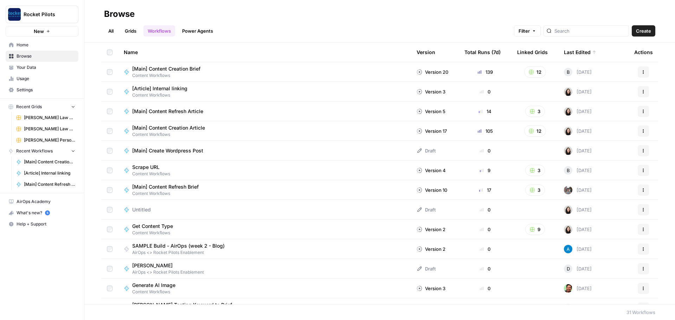
click at [176, 70] on span "[Main] Content Creation Brief" at bounding box center [166, 68] width 68 height 7
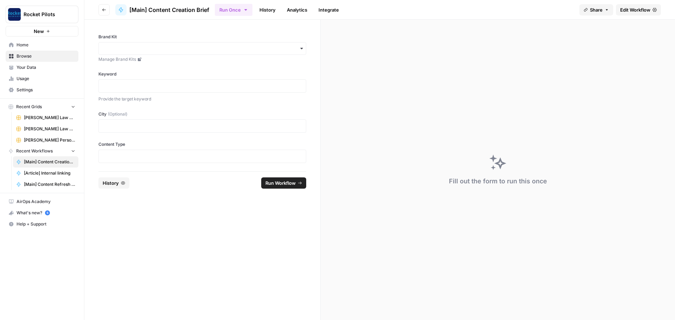
click at [631, 13] on link "Edit Workflow" at bounding box center [638, 9] width 45 height 11
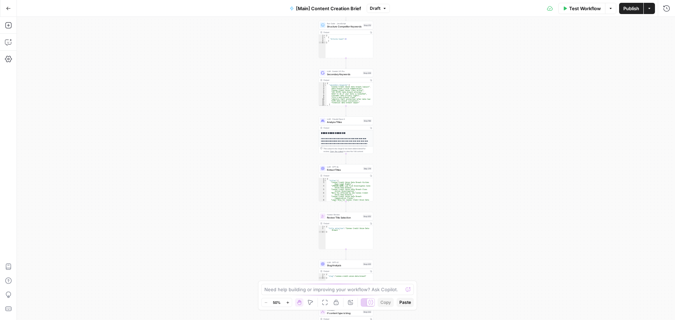
click at [9, 6] on icon "button" at bounding box center [8, 8] width 5 height 5
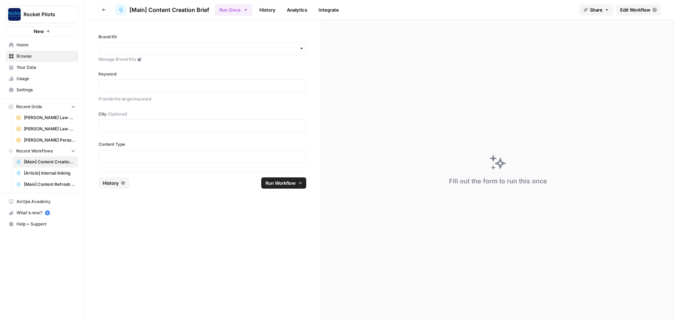
click at [103, 10] on icon "button" at bounding box center [104, 10] width 4 height 4
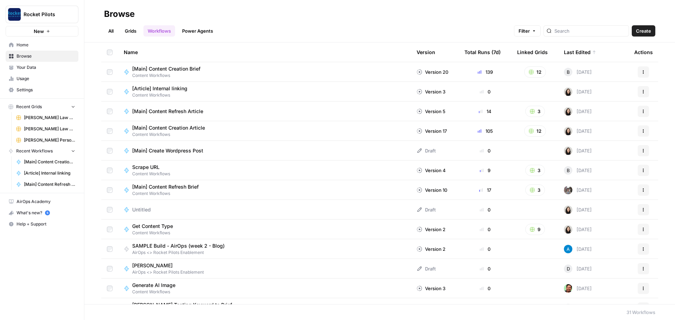
click at [126, 30] on link "Grids" at bounding box center [131, 30] width 20 height 11
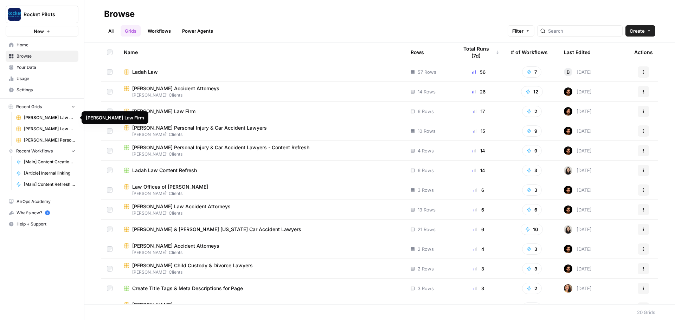
click at [36, 119] on span "[PERSON_NAME] Law Firm" at bounding box center [49, 118] width 51 height 6
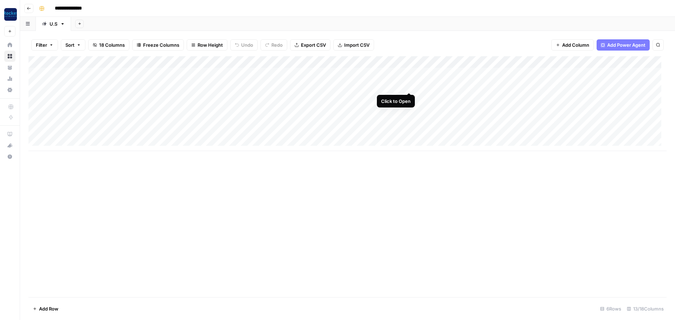
click at [408, 86] on div "Add Column" at bounding box center [347, 103] width 638 height 95
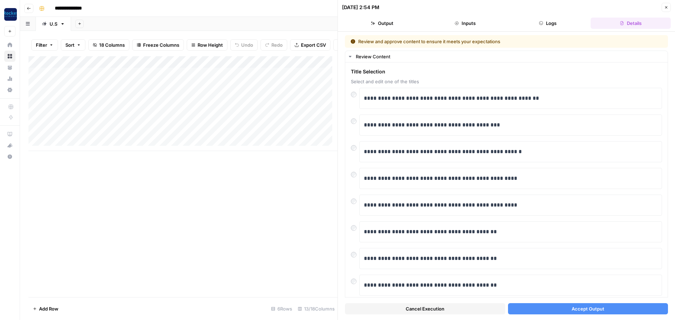
click at [463, 26] on button "Inputs" at bounding box center [465, 23] width 80 height 11
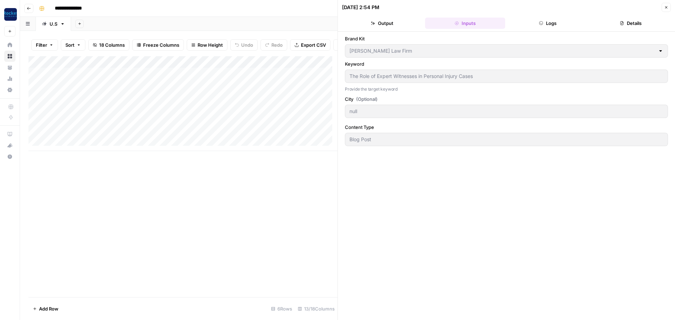
click at [388, 24] on button "Output" at bounding box center [382, 23] width 80 height 11
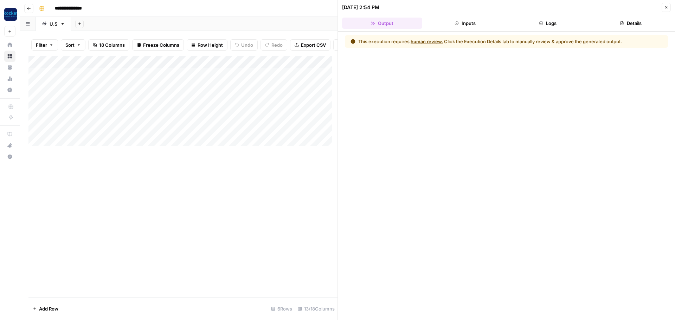
click at [665, 7] on icon "button" at bounding box center [666, 7] width 4 height 4
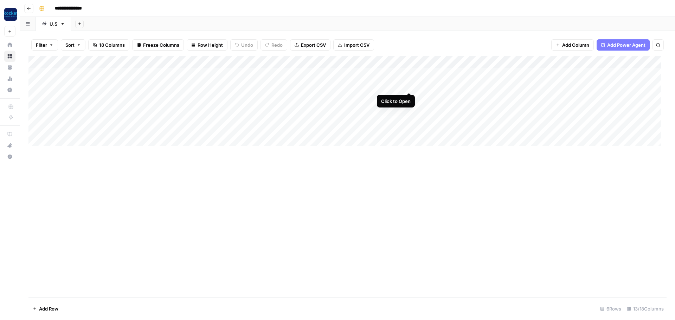
click at [409, 84] on div "Add Column" at bounding box center [347, 103] width 638 height 95
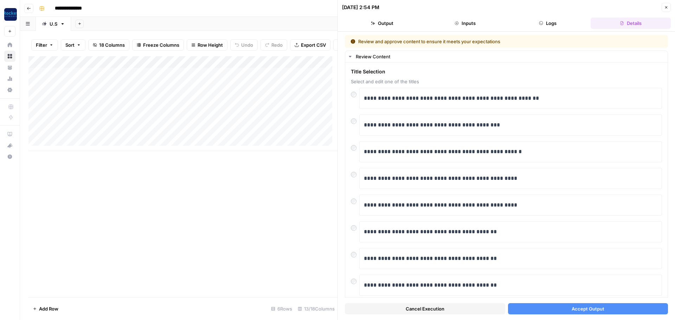
click at [160, 92] on div "Add Column" at bounding box center [182, 103] width 309 height 95
click at [162, 91] on div "Add Column" at bounding box center [182, 103] width 309 height 95
click at [162, 91] on textarea "**********" at bounding box center [112, 91] width 147 height 10
drag, startPoint x: 162, startPoint y: 91, endPoint x: 43, endPoint y: 92, distance: 118.4
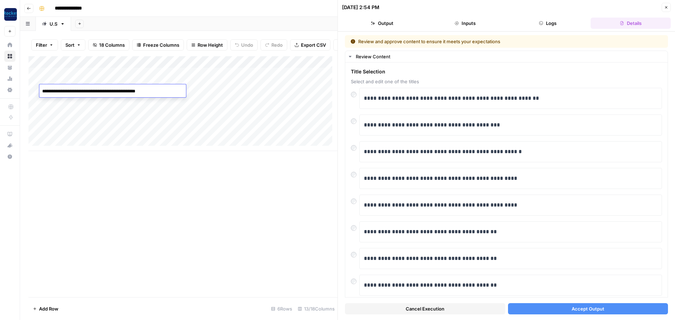
click at [37, 93] on body "**********" at bounding box center [337, 160] width 675 height 320
click at [439, 102] on p "**********" at bounding box center [508, 98] width 288 height 9
drag, startPoint x: 529, startPoint y: 100, endPoint x: 345, endPoint y: 103, distance: 184.5
click at [345, 103] on div "**********" at bounding box center [506, 209] width 322 height 292
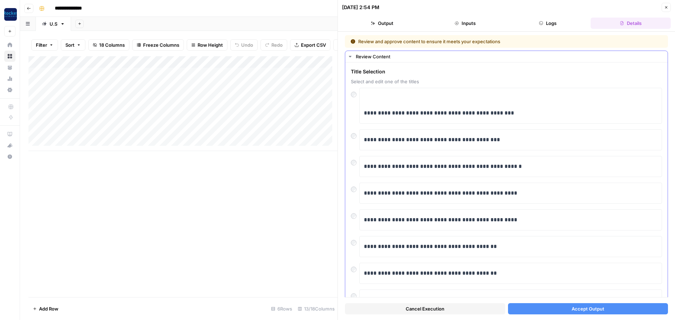
click at [363, 116] on div "**********" at bounding box center [510, 106] width 303 height 36
click at [364, 112] on p "**********" at bounding box center [508, 113] width 288 height 9
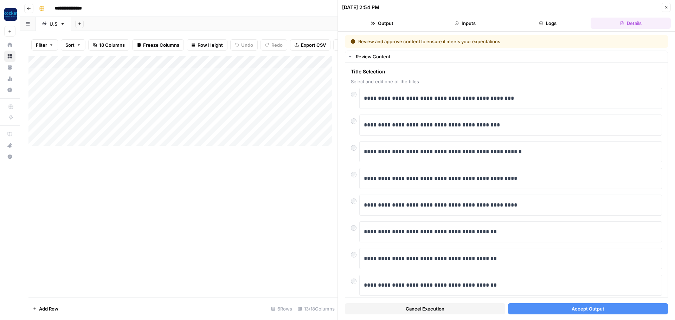
click at [557, 309] on button "Accept Output" at bounding box center [588, 308] width 160 height 11
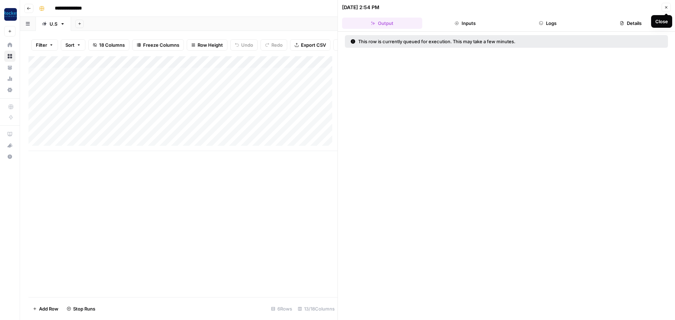
click at [665, 9] on icon "button" at bounding box center [666, 7] width 4 height 4
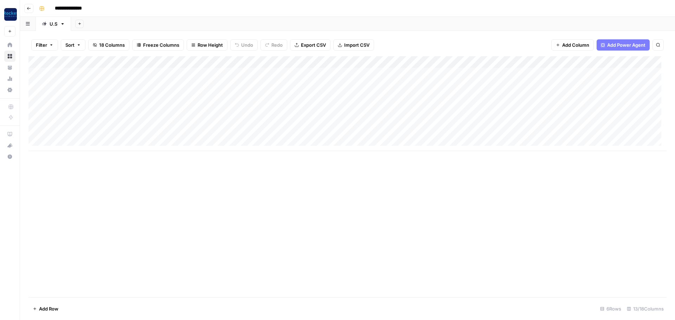
click at [408, 97] on div "Add Column" at bounding box center [347, 103] width 638 height 95
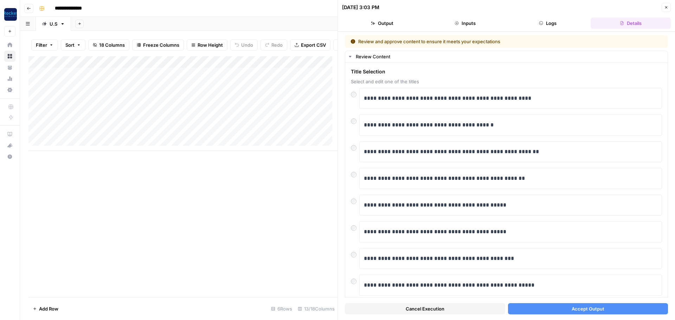
click at [458, 25] on icon "button" at bounding box center [456, 23] width 4 height 4
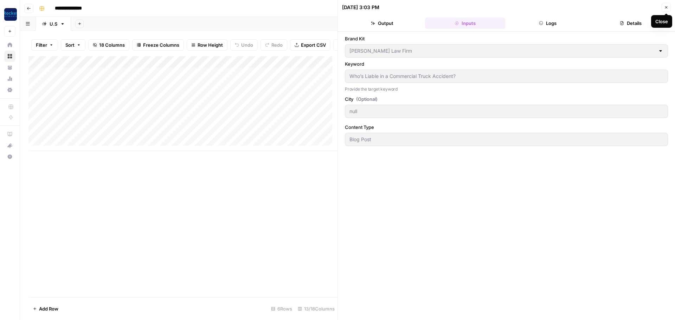
click at [664, 6] on icon "button" at bounding box center [666, 7] width 4 height 4
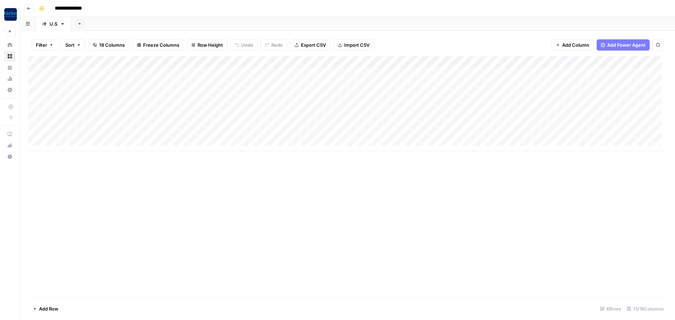
click at [143, 98] on div "Add Column" at bounding box center [347, 103] width 638 height 95
drag, startPoint x: 143, startPoint y: 99, endPoint x: 47, endPoint y: 101, distance: 96.0
click at [37, 104] on body "**********" at bounding box center [337, 160] width 675 height 320
click at [409, 96] on div "Add Column" at bounding box center [347, 103] width 638 height 95
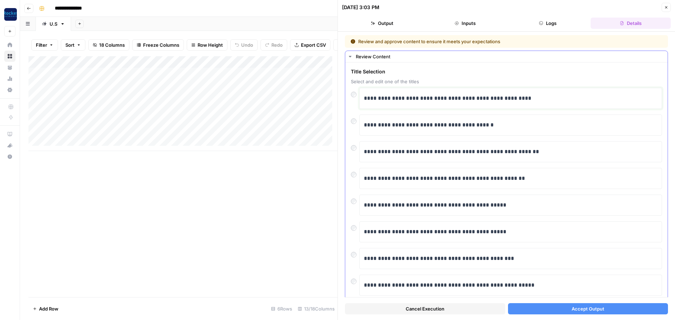
click at [521, 99] on p "**********" at bounding box center [508, 98] width 288 height 9
click at [551, 307] on button "Accept Output" at bounding box center [588, 308] width 160 height 11
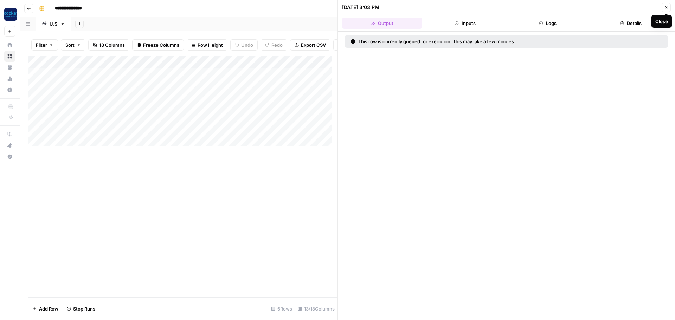
click at [666, 8] on icon "button" at bounding box center [666, 7] width 4 height 4
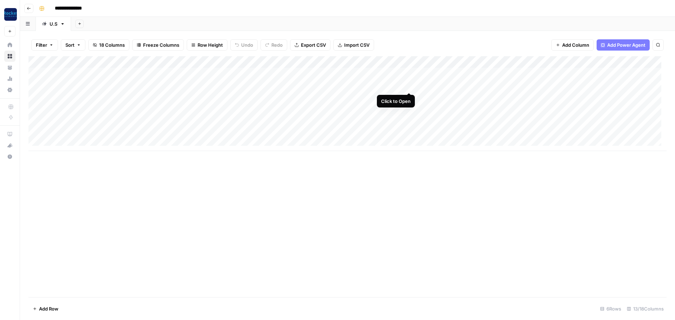
click at [407, 86] on div "Add Column" at bounding box center [347, 103] width 638 height 95
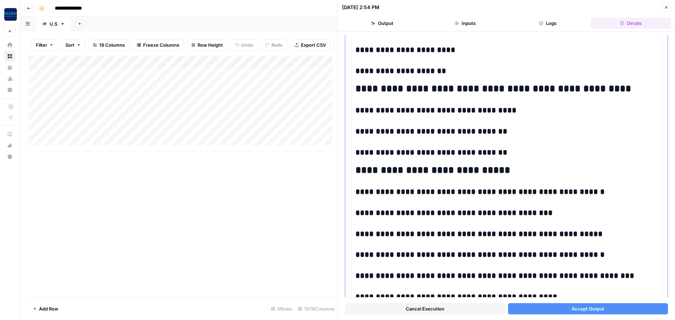
scroll to position [578, 0]
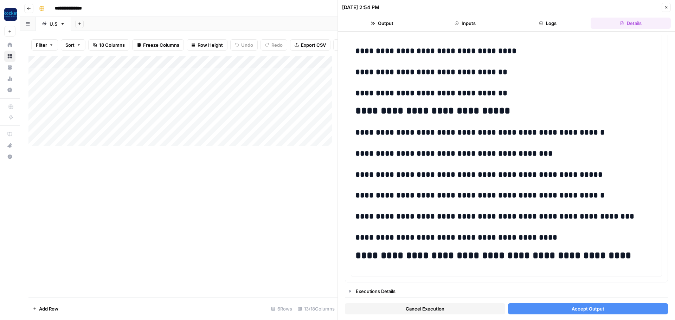
click at [574, 308] on span "Accept Output" at bounding box center [587, 308] width 33 height 7
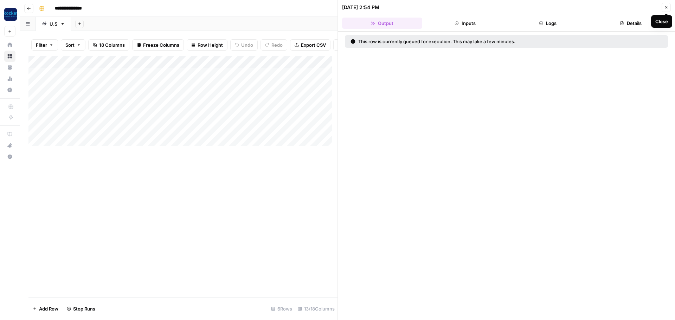
click at [667, 7] on icon "button" at bounding box center [666, 7] width 4 height 4
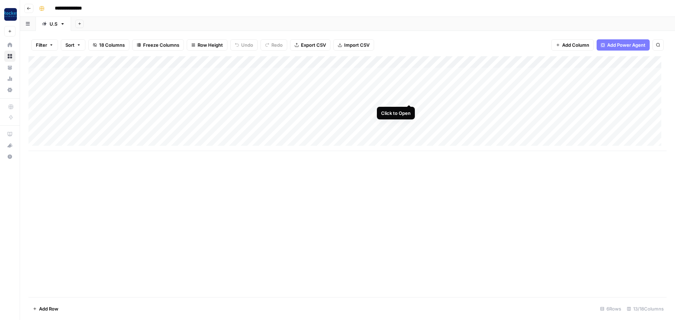
click at [408, 97] on div "Add Column" at bounding box center [347, 103] width 638 height 95
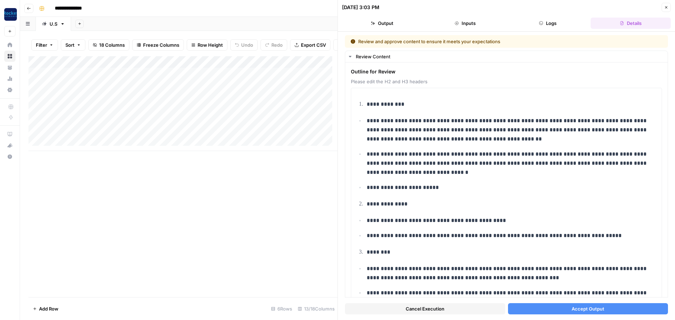
click at [600, 307] on button "Accept Output" at bounding box center [588, 308] width 160 height 11
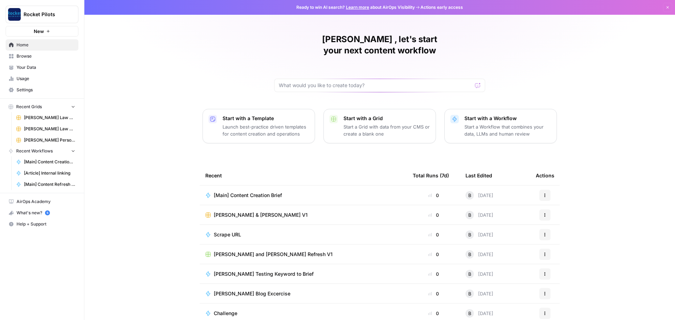
click at [45, 119] on span "[PERSON_NAME] Law Firm" at bounding box center [49, 118] width 51 height 6
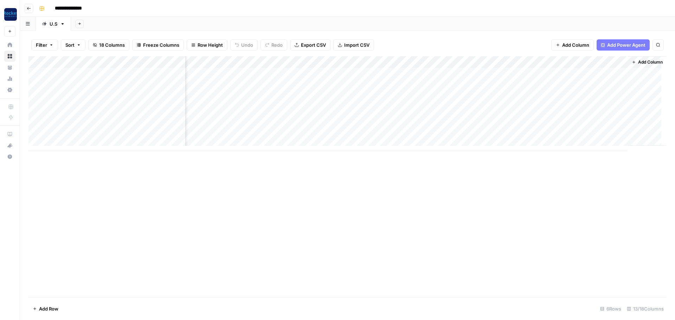
scroll to position [0, 355]
click at [347, 98] on div "Add Column" at bounding box center [347, 103] width 638 height 95
